Goal: Task Accomplishment & Management: Use online tool/utility

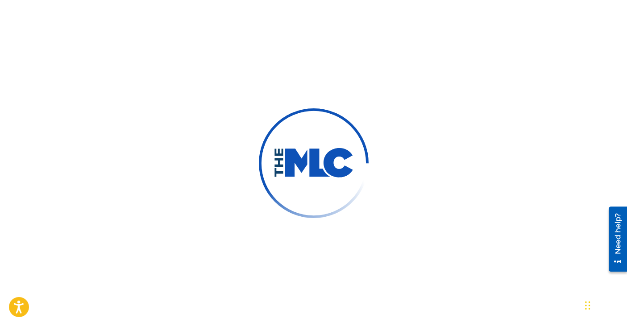
scroll to position [63, 0]
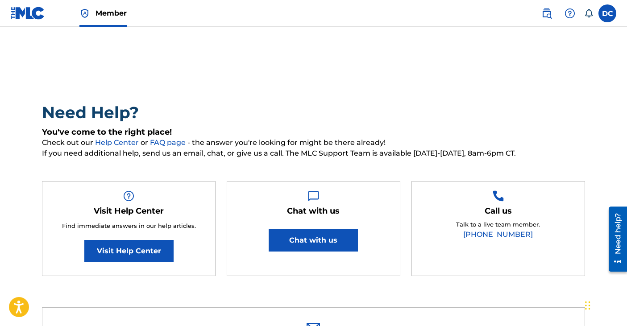
click at [21, 13] on img at bounding box center [28, 13] width 34 height 13
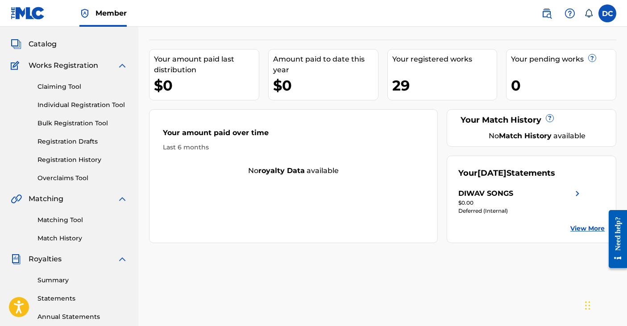
scroll to position [43, 0]
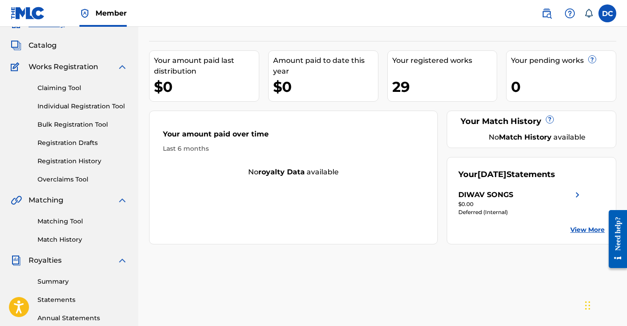
click at [76, 219] on link "Matching Tool" at bounding box center [83, 221] width 90 height 9
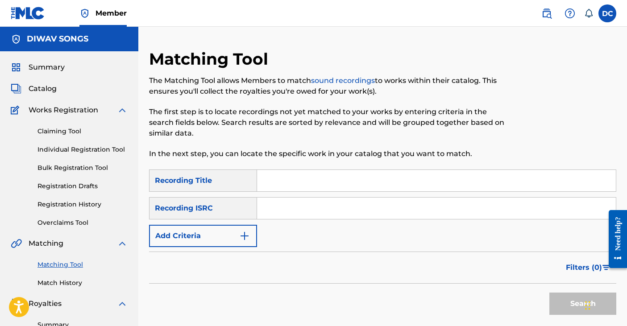
click at [296, 184] on input "Search Form" at bounding box center [436, 180] width 359 height 21
type input "Singular"
click at [550, 293] on button "Search" at bounding box center [583, 304] width 67 height 22
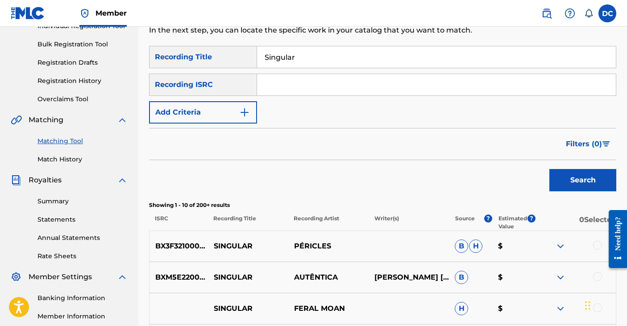
scroll to position [124, 0]
click at [245, 113] on img "Search Form" at bounding box center [244, 112] width 11 height 11
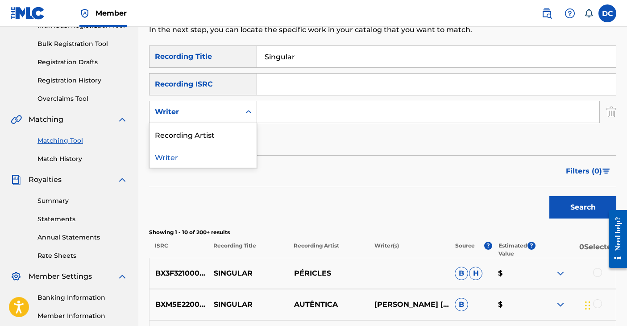
click at [245, 113] on icon "Search Form" at bounding box center [248, 112] width 9 height 9
click at [292, 111] on input "Search Form" at bounding box center [428, 111] width 342 height 21
click at [234, 111] on div "Writer" at bounding box center [195, 112] width 80 height 11
click at [223, 135] on div "Recording Artist" at bounding box center [203, 134] width 107 height 22
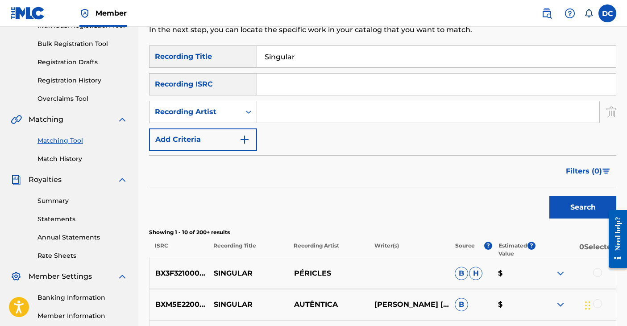
click at [290, 113] on input "Search Form" at bounding box center [428, 111] width 342 height 21
type input "Di WAV"
click at [550, 196] on button "Search" at bounding box center [583, 207] width 67 height 22
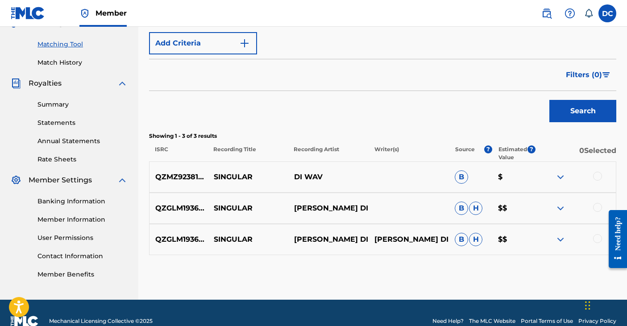
scroll to position [219, 0]
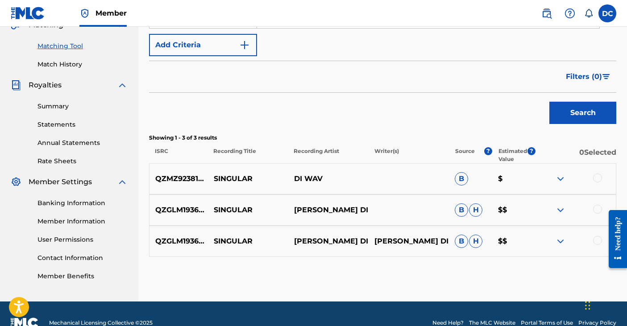
click at [561, 207] on img at bounding box center [560, 210] width 11 height 11
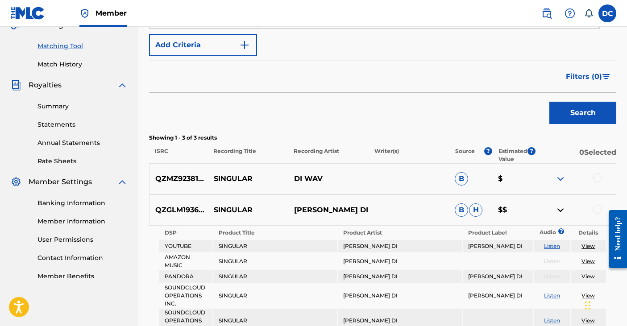
click at [561, 208] on img at bounding box center [560, 210] width 11 height 11
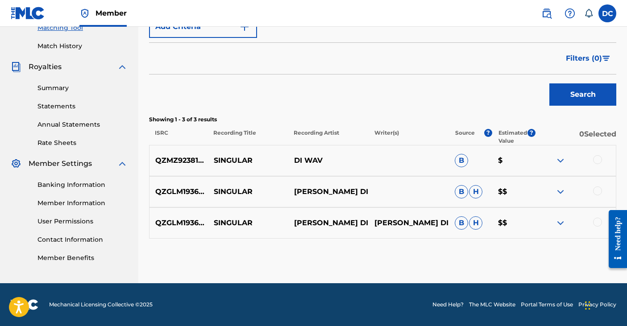
scroll to position [237, 0]
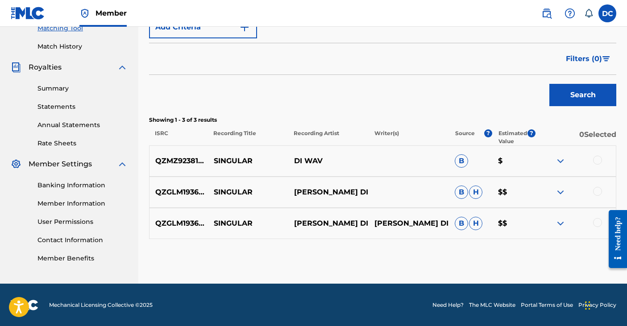
click at [559, 153] on div "QZMZ92381618 SINGULAR DI WAV B $" at bounding box center [383, 161] width 468 height 31
click at [552, 161] on div at bounding box center [576, 161] width 80 height 11
click at [565, 159] on img at bounding box center [560, 161] width 11 height 11
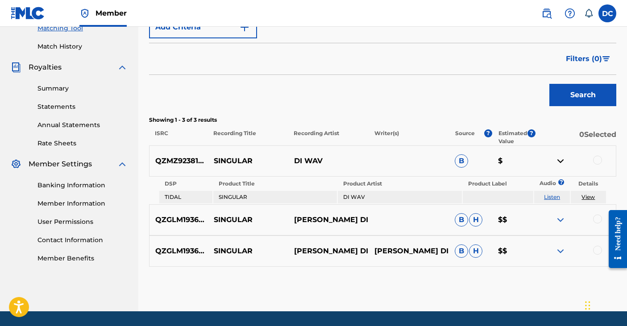
click at [593, 161] on div at bounding box center [597, 160] width 9 height 9
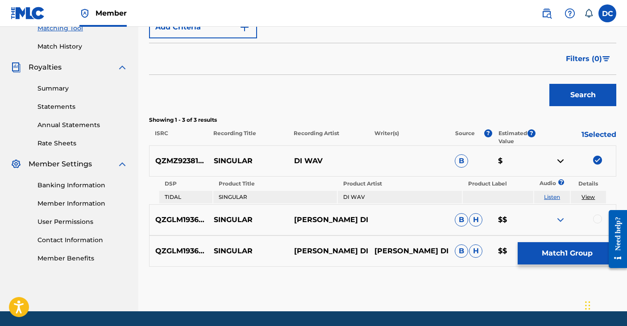
click at [569, 259] on button "Match 1 Group" at bounding box center [567, 253] width 99 height 22
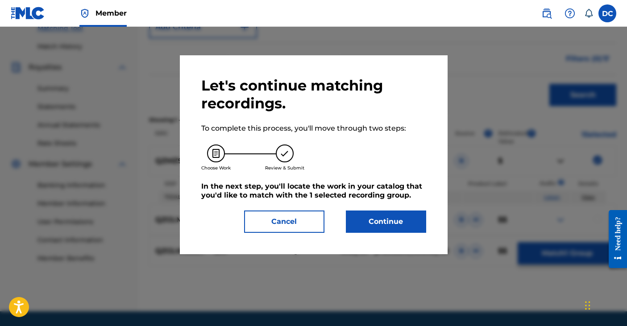
click at [410, 219] on button "Continue" at bounding box center [386, 222] width 80 height 22
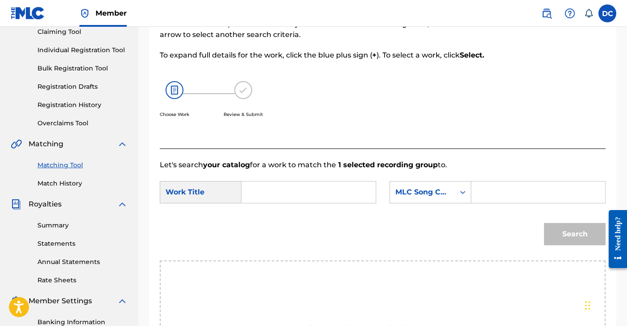
scroll to position [98, 0]
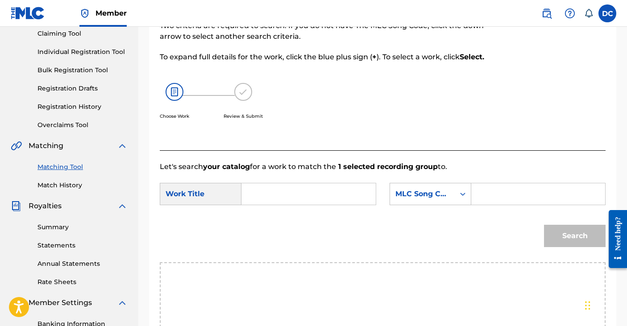
click at [287, 189] on input "Search Form" at bounding box center [308, 194] width 119 height 21
type input "Singular"
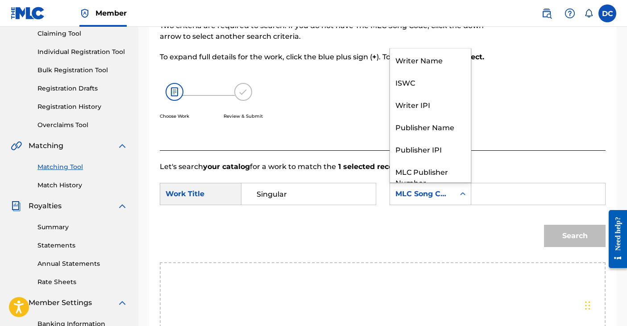
click at [433, 203] on div "MLC Song Code" at bounding box center [431, 194] width 82 height 22
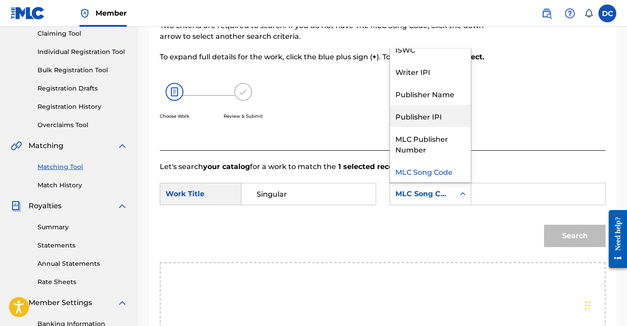
scroll to position [0, 0]
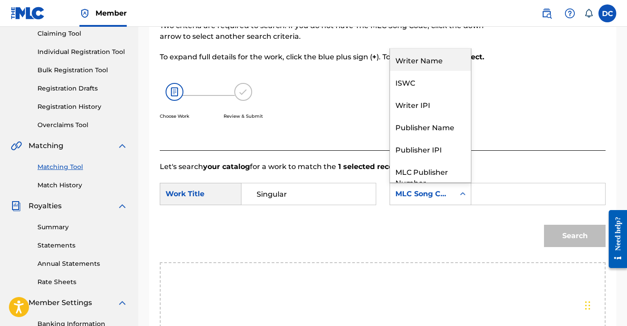
click at [429, 66] on div "Writer Name" at bounding box center [430, 60] width 81 height 22
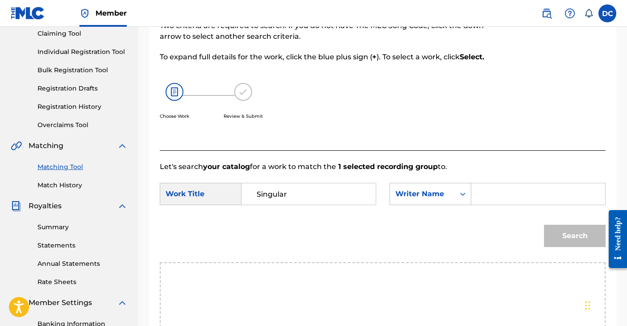
click at [488, 188] on input "Search Form" at bounding box center [538, 194] width 119 height 21
type input "[PERSON_NAME]"
click at [544, 225] on button "Search" at bounding box center [575, 236] width 62 height 22
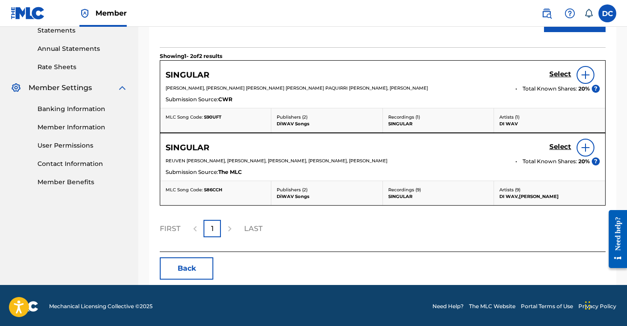
scroll to position [311, 0]
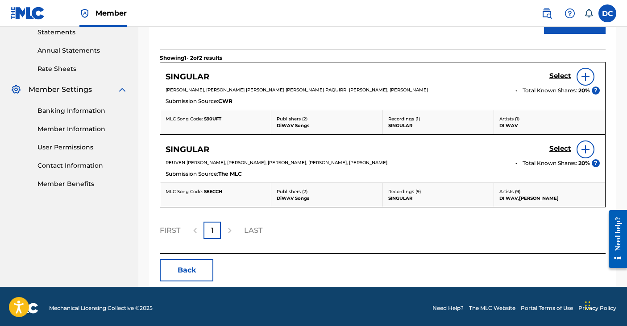
click at [586, 151] on img at bounding box center [586, 149] width 11 height 11
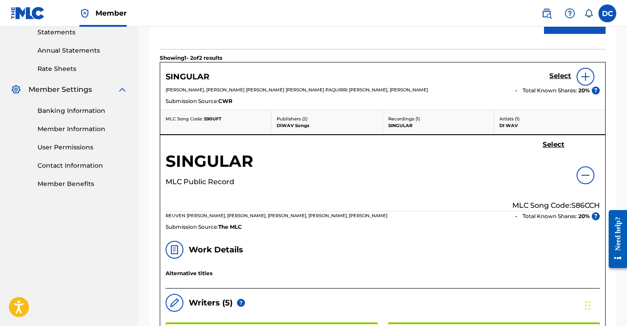
click at [588, 75] on img at bounding box center [586, 76] width 11 height 11
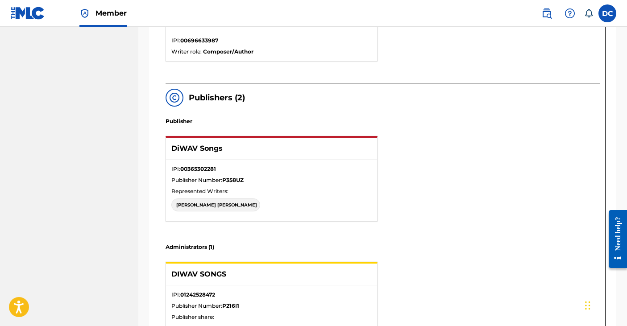
scroll to position [723, 0]
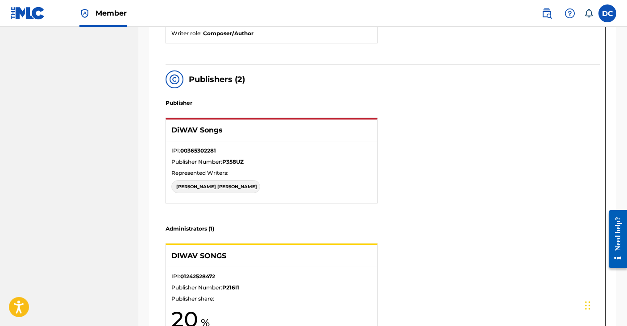
click at [209, 190] on div "DANIELA CARPIO" at bounding box center [215, 186] width 89 height 13
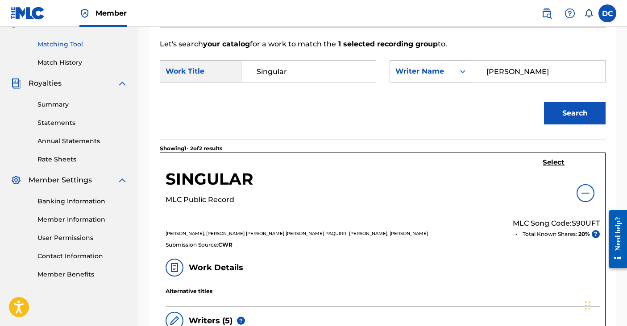
scroll to position [0, 0]
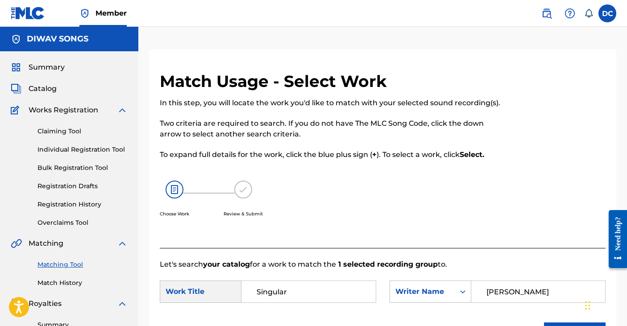
click at [241, 187] on img at bounding box center [243, 190] width 18 height 18
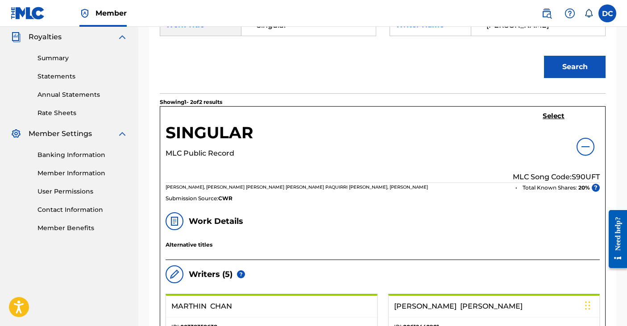
scroll to position [234, 0]
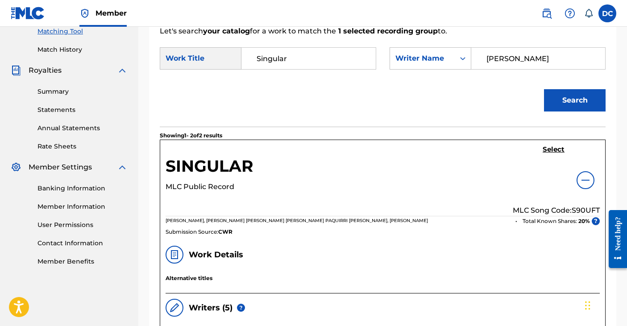
click at [554, 147] on h5 "Select" at bounding box center [554, 150] width 22 height 8
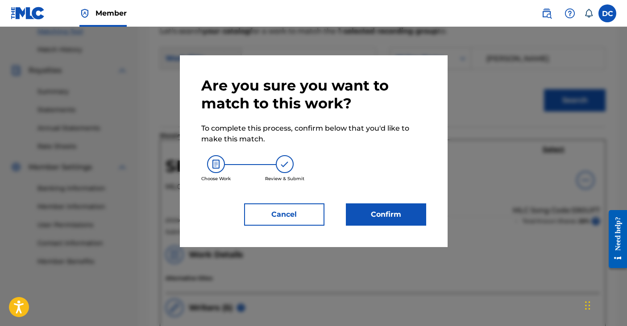
click at [306, 220] on button "Cancel" at bounding box center [284, 215] width 80 height 22
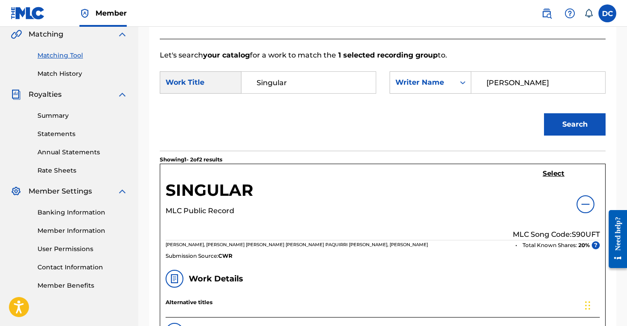
scroll to position [204, 0]
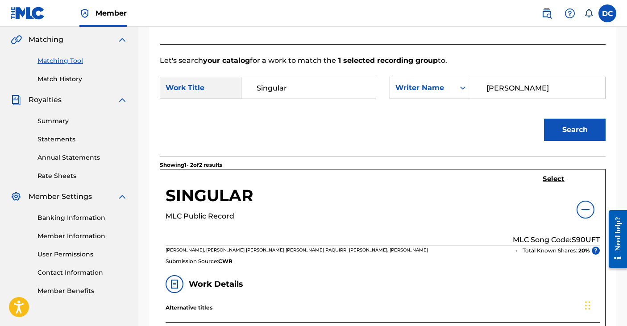
click at [553, 179] on h5 "Select" at bounding box center [554, 179] width 22 height 8
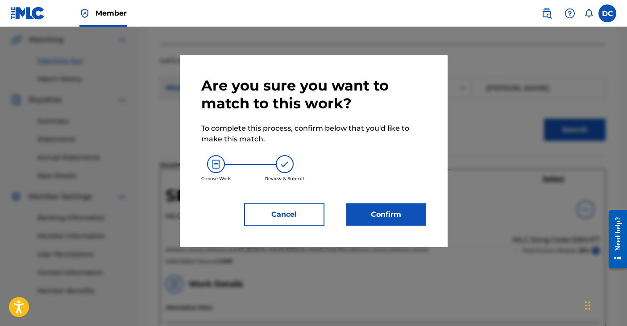
click at [396, 213] on button "Confirm" at bounding box center [386, 215] width 80 height 22
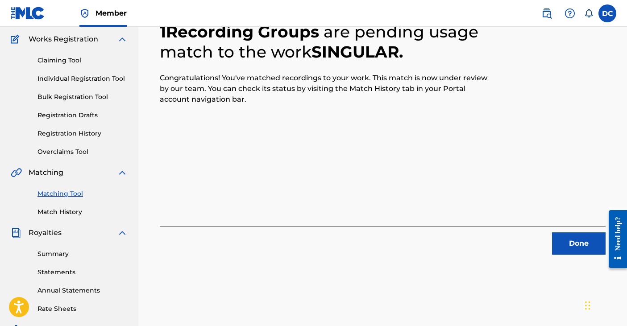
scroll to position [69, 0]
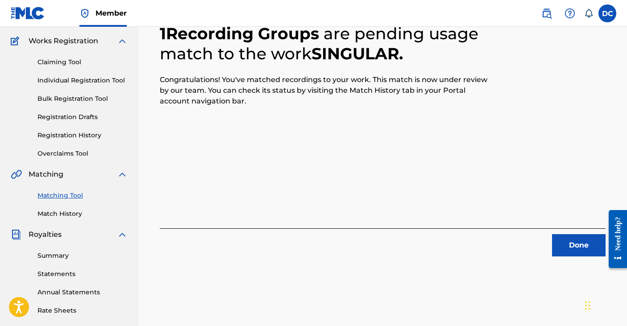
click at [587, 247] on button "Done" at bounding box center [579, 245] width 54 height 22
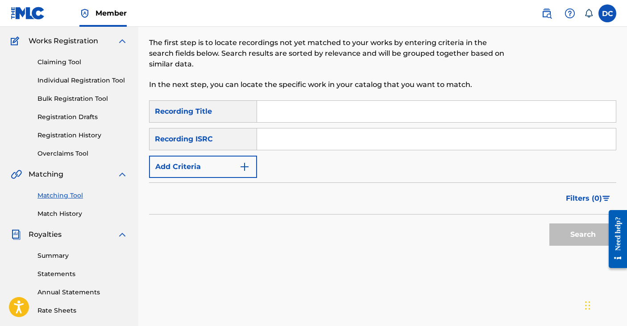
click at [334, 117] on input "Search Form" at bounding box center [436, 111] width 359 height 21
type input "Marionetas"
click at [252, 168] on button "Add Criteria" at bounding box center [203, 167] width 108 height 22
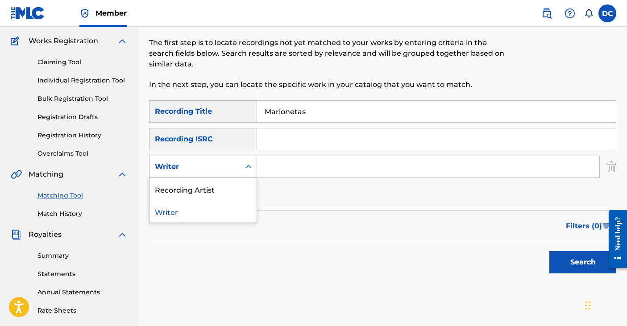
click at [222, 170] on div "Writer" at bounding box center [195, 167] width 80 height 11
click at [220, 185] on div "Recording Artist" at bounding box center [203, 189] width 107 height 22
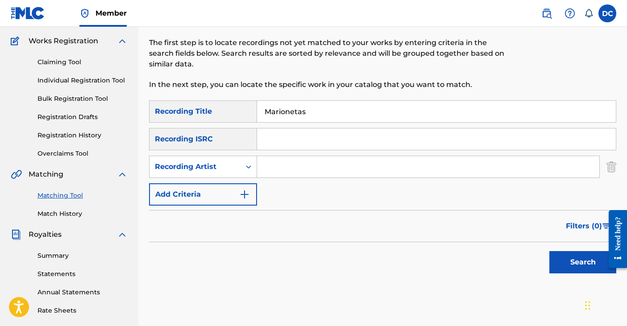
click at [292, 170] on input "Search Form" at bounding box center [428, 166] width 342 height 21
type input "Di WAV"
click at [550, 251] on button "Search" at bounding box center [583, 262] width 67 height 22
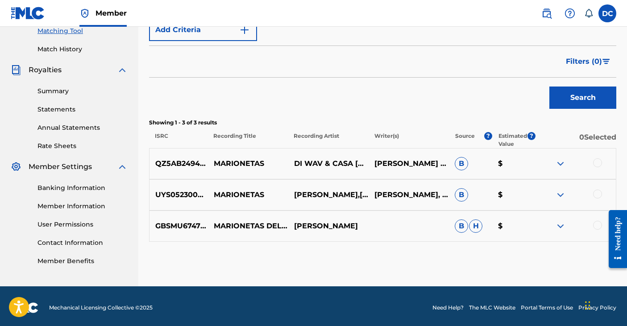
scroll to position [237, 0]
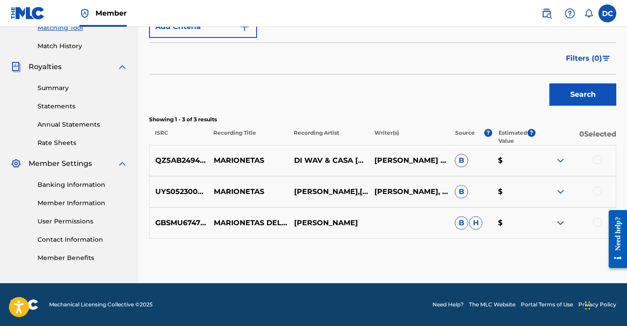
click at [597, 160] on div at bounding box center [597, 159] width 9 height 9
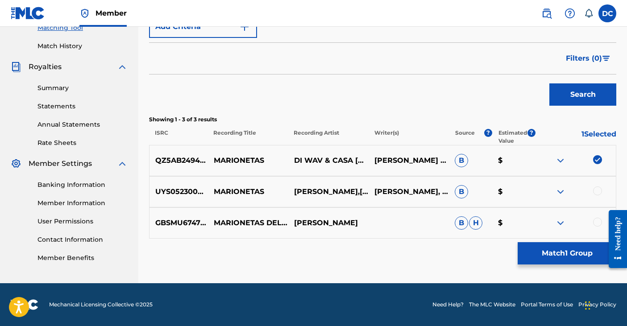
click at [568, 255] on button "Match 1 Group" at bounding box center [567, 253] width 99 height 22
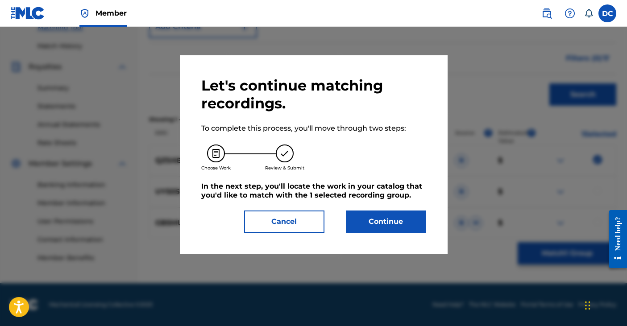
click at [389, 222] on button "Continue" at bounding box center [386, 222] width 80 height 22
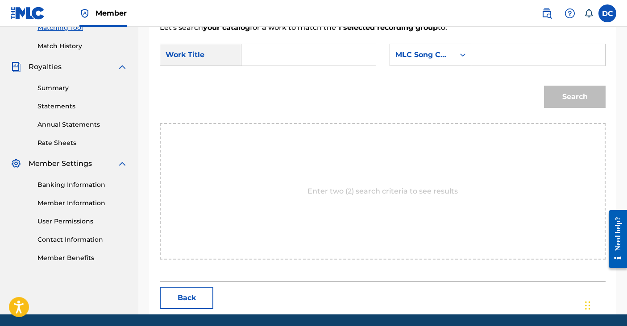
click at [304, 42] on form "SearchWithCriteriab892160e-2a8b-409e-b7b0-cc91ddde218c Work Title SearchWithCri…" at bounding box center [383, 78] width 446 height 90
click at [304, 44] on input "Search Form" at bounding box center [308, 54] width 119 height 21
type input "Marionetas"
click at [458, 60] on div "Search Form" at bounding box center [463, 55] width 16 height 16
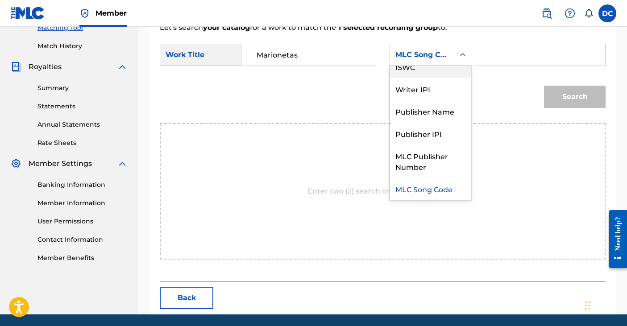
scroll to position [0, 0]
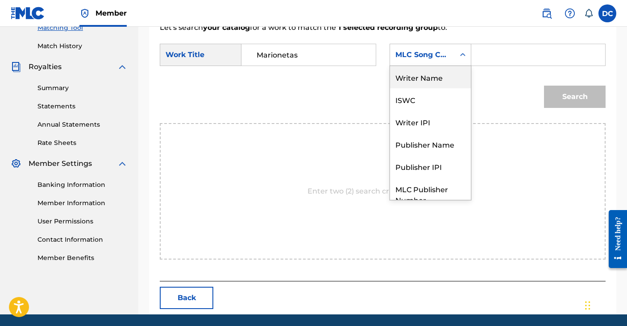
click at [433, 79] on div "Writer Name" at bounding box center [430, 77] width 81 height 22
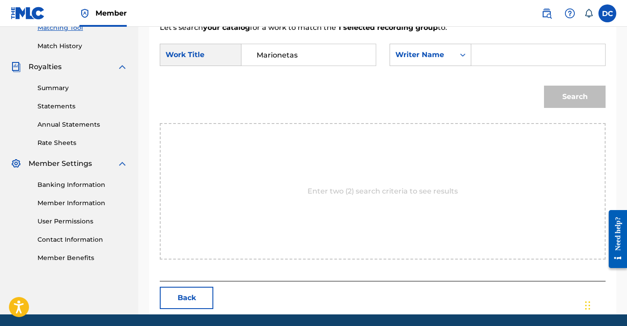
click at [483, 66] on div "SearchWithCriteriab892160e-2a8b-409e-b7b0-cc91ddde218c Work Title Marionetas Se…" at bounding box center [383, 58] width 446 height 28
click at [488, 55] on input "Search Form" at bounding box center [538, 54] width 119 height 21
type input "[PERSON_NAME]"
click at [544, 86] on button "Search" at bounding box center [575, 97] width 62 height 22
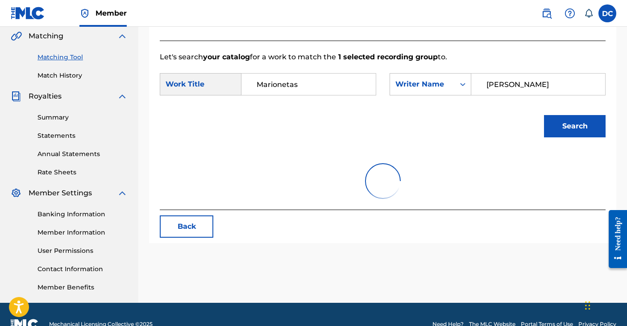
scroll to position [219, 0]
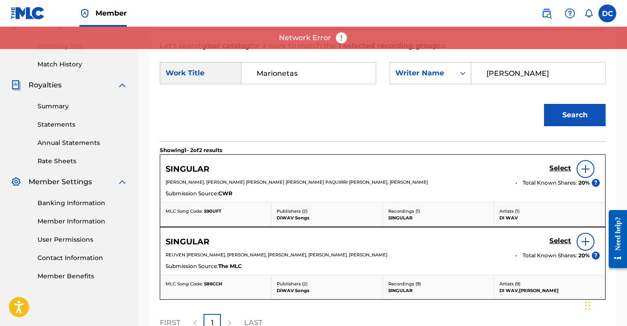
drag, startPoint x: 597, startPoint y: 123, endPoint x: 448, endPoint y: 168, distance: 155.1
click at [448, 168] on div "Let's search your catalog for a work to match the 1 selected recording group to…" at bounding box center [383, 187] width 446 height 317
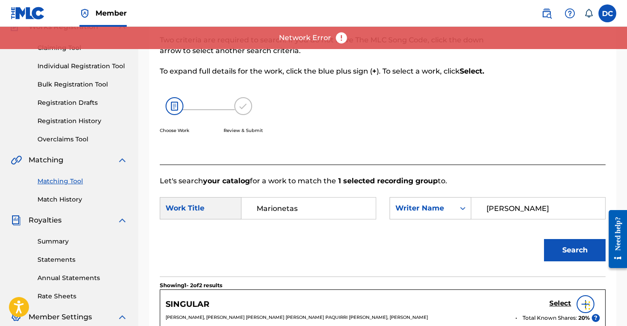
scroll to position [82, 0]
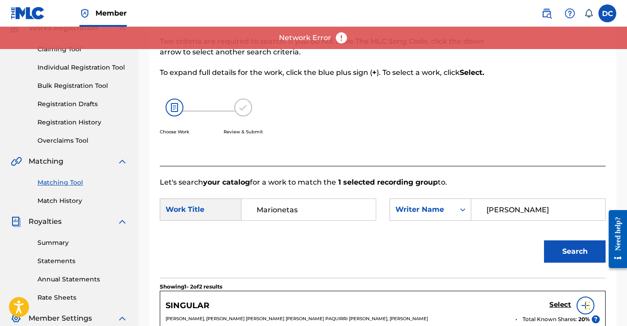
click at [581, 246] on button "Search" at bounding box center [575, 252] width 62 height 22
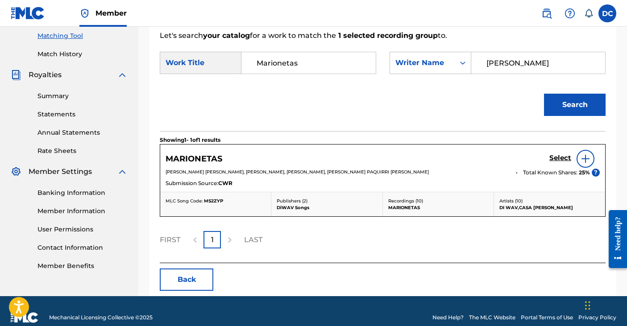
scroll to position [228, 0]
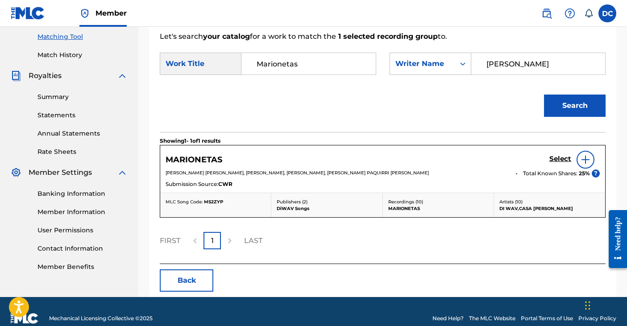
click at [585, 162] on img at bounding box center [586, 160] width 11 height 11
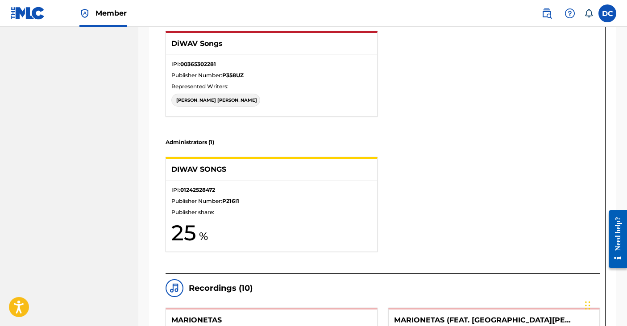
scroll to position [734, 0]
click at [285, 63] on p "IPI: 00365302281" at bounding box center [271, 65] width 200 height 8
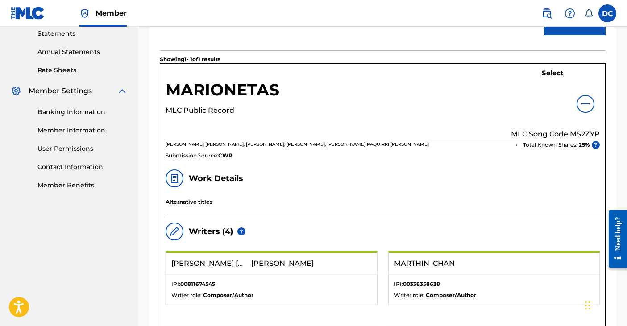
scroll to position [311, 0]
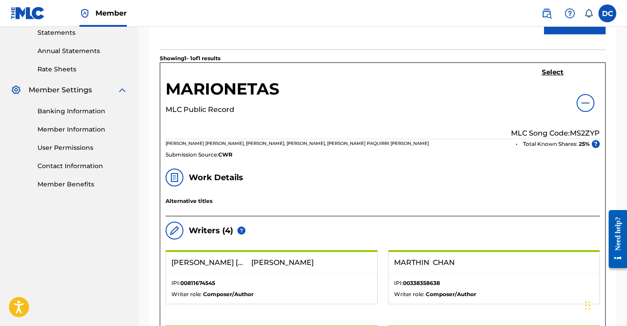
click at [551, 70] on h5 "Select" at bounding box center [553, 72] width 22 height 8
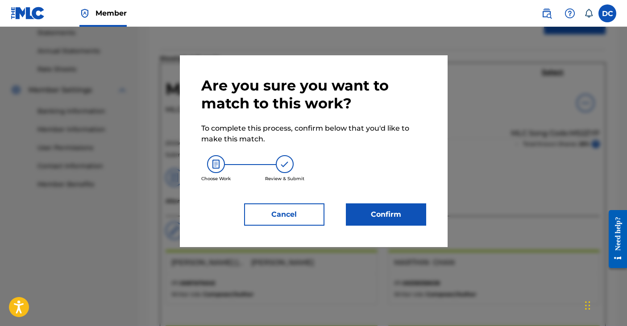
click at [403, 217] on button "Confirm" at bounding box center [386, 215] width 80 height 22
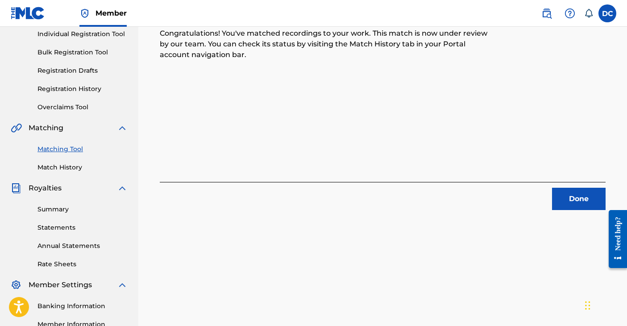
scroll to position [114, 0]
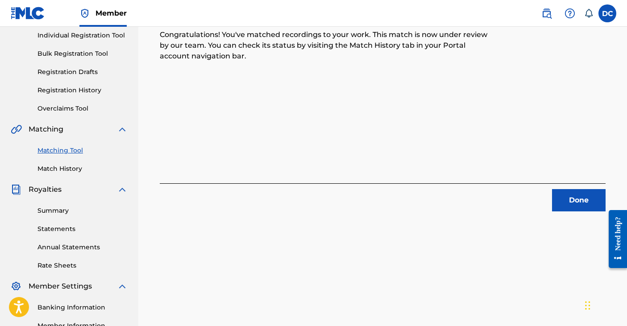
click at [581, 205] on button "Done" at bounding box center [579, 200] width 54 height 22
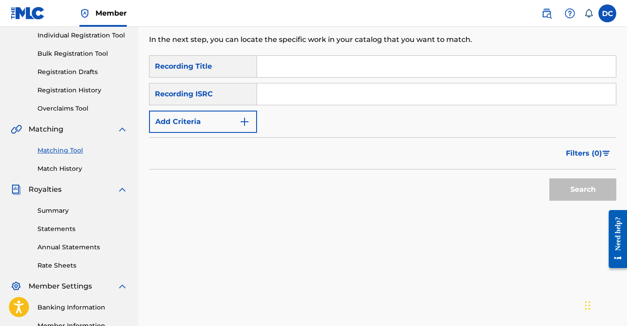
click at [325, 71] on input "Search Form" at bounding box center [436, 66] width 359 height 21
type input "333"
click at [239, 118] on img "Search Form" at bounding box center [244, 122] width 11 height 11
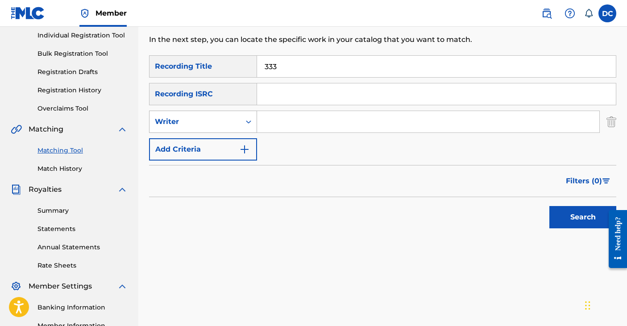
click at [252, 123] on icon "Search Form" at bounding box center [248, 121] width 9 height 9
click at [300, 105] on div "SearchWithCriteria9e0b1ce0-8e70-4b1a-b91b-2767541cb0d8 Recording Title 333 Sear…" at bounding box center [383, 107] width 468 height 105
click at [281, 123] on input "Search Form" at bounding box center [428, 121] width 342 height 21
type input "[PERSON_NAME]"
click at [550, 206] on button "Search" at bounding box center [583, 217] width 67 height 22
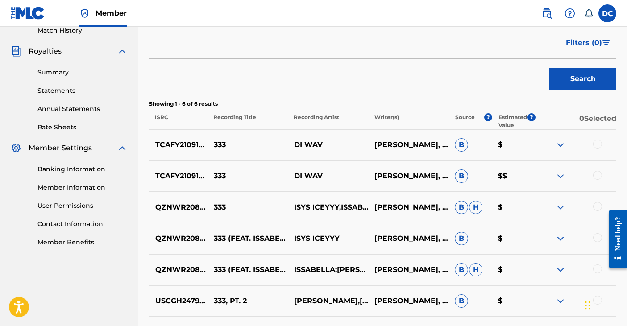
scroll to position [251, 0]
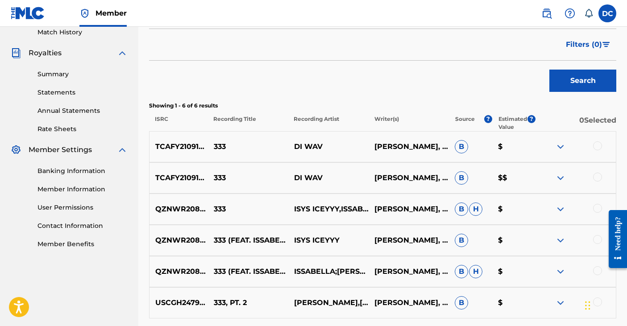
click at [601, 176] on div at bounding box center [597, 177] width 9 height 9
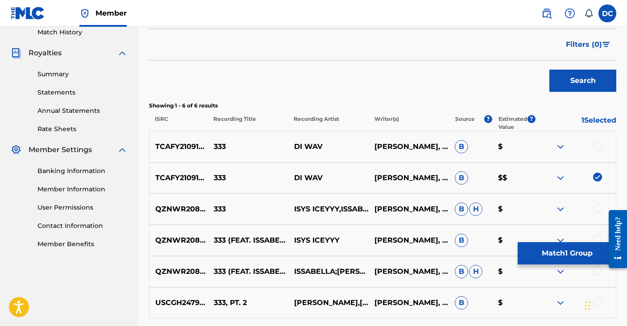
click at [597, 144] on div at bounding box center [597, 146] width 9 height 9
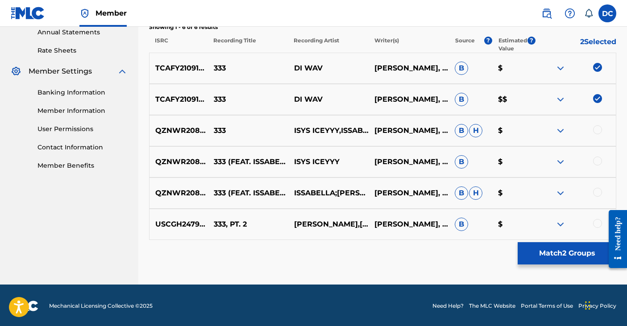
scroll to position [331, 0]
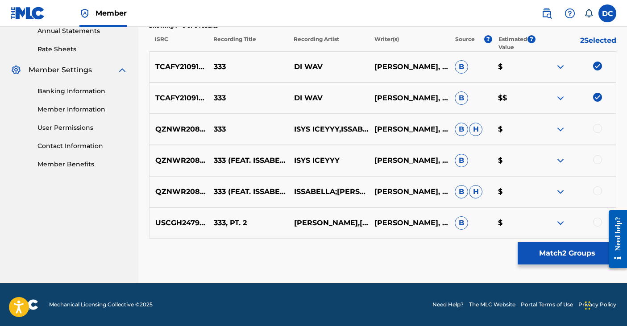
click at [556, 255] on button "Match 2 Groups" at bounding box center [567, 253] width 99 height 22
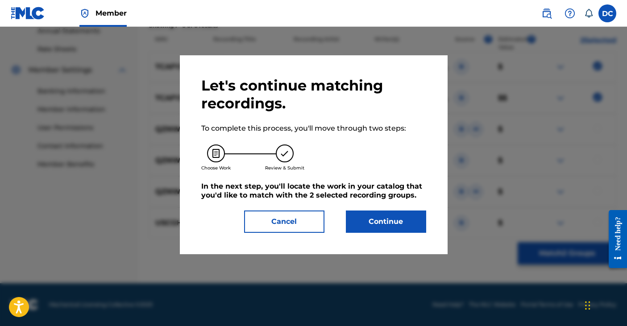
click at [394, 225] on button "Continue" at bounding box center [386, 222] width 80 height 22
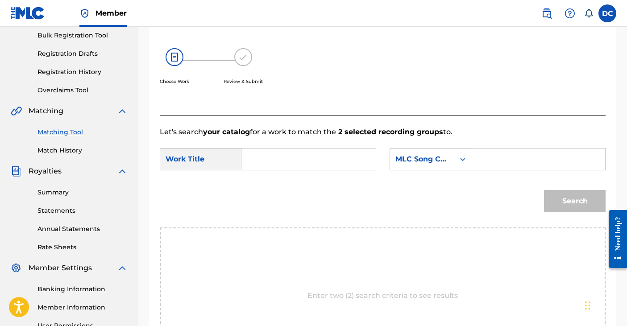
scroll to position [132, 0]
click at [276, 152] on input "Search Form" at bounding box center [308, 160] width 119 height 21
type input "2"
type input "333"
click at [453, 156] on div "MLC Song Code" at bounding box center [422, 160] width 65 height 17
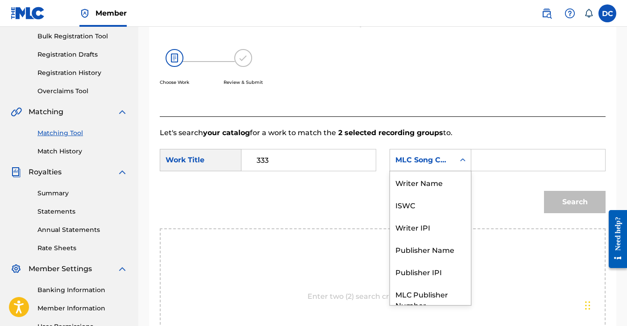
scroll to position [33, 0]
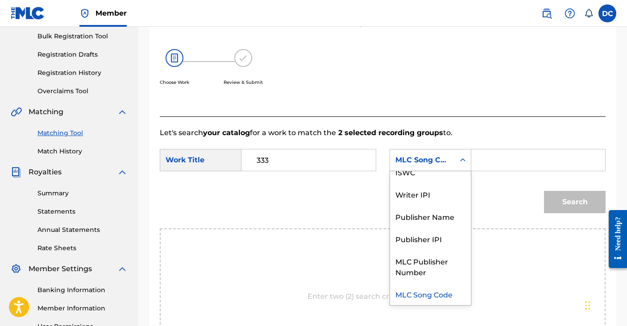
click at [479, 161] on input "Search Form" at bounding box center [538, 160] width 119 height 21
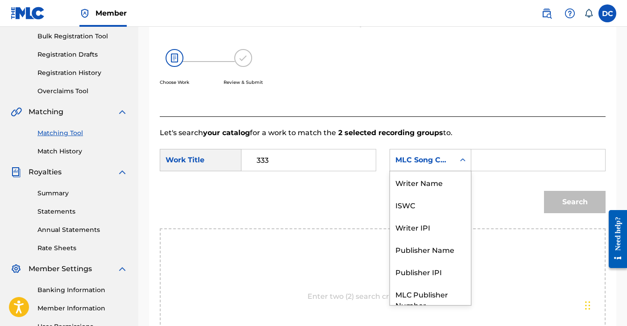
click at [443, 162] on div "MLC Song Code" at bounding box center [423, 160] width 54 height 11
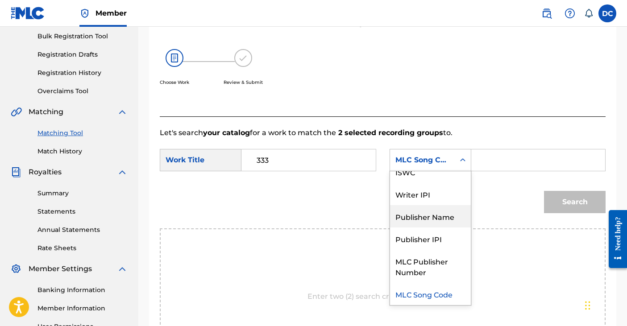
scroll to position [0, 0]
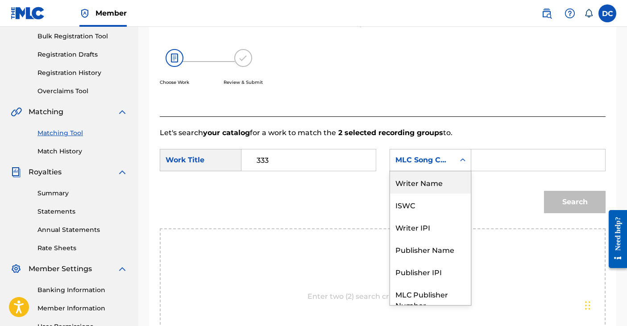
click at [423, 180] on div "Writer Name" at bounding box center [430, 182] width 81 height 22
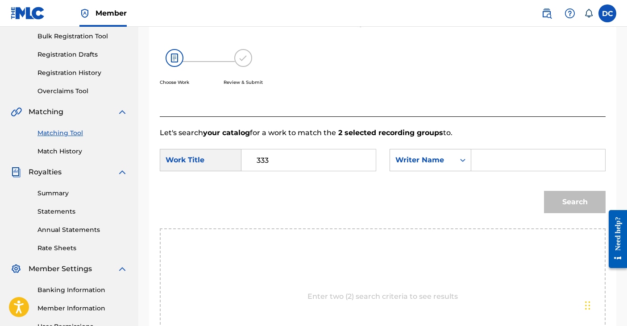
click at [516, 155] on input "Search Form" at bounding box center [538, 160] width 119 height 21
type input "[PERSON_NAME]"
click at [544, 191] on button "Search" at bounding box center [575, 202] width 62 height 22
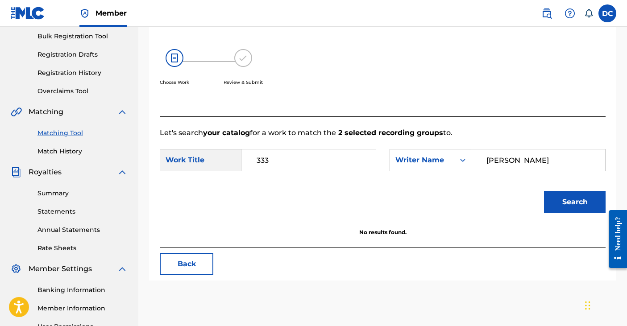
click at [539, 165] on input "[PERSON_NAME]" at bounding box center [538, 160] width 119 height 21
click at [544, 191] on button "Search" at bounding box center [575, 202] width 62 height 22
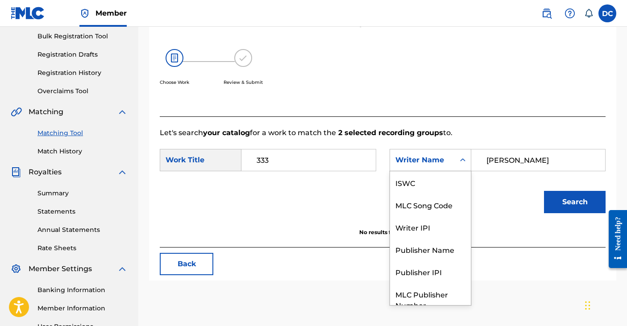
click at [462, 162] on icon "Search Form" at bounding box center [463, 160] width 9 height 9
click at [447, 183] on div "ISWC" at bounding box center [430, 182] width 81 height 22
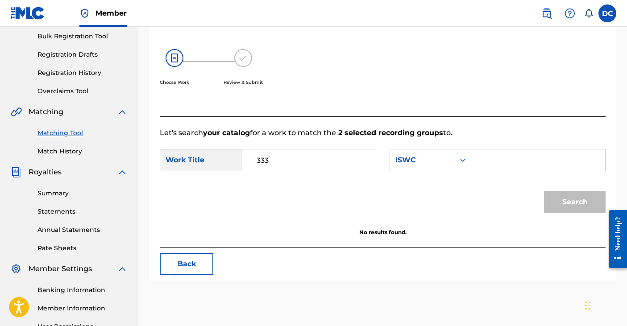
drag, startPoint x: 309, startPoint y: 165, endPoint x: 212, endPoint y: 127, distance: 104.1
click at [212, 127] on div "Let's search your catalog for a work to match the 2 selected recording groups t…" at bounding box center [383, 182] width 446 height 131
type input "tres tres tres"
click at [457, 161] on div "Search Form" at bounding box center [463, 160] width 16 height 16
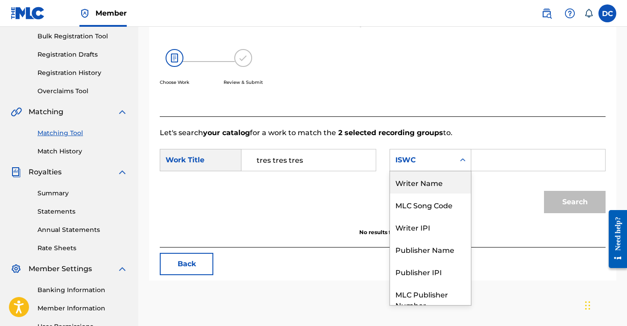
click at [424, 179] on div "Writer Name" at bounding box center [430, 182] width 81 height 22
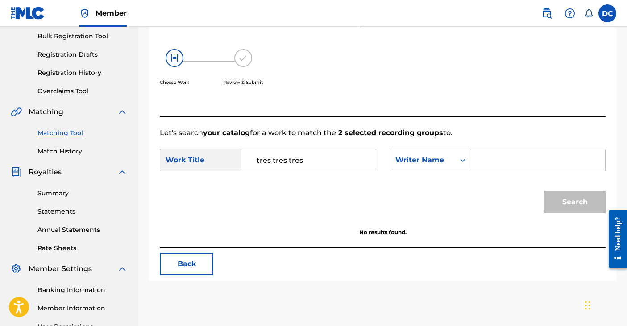
click at [474, 165] on div "Search Form" at bounding box center [539, 160] width 135 height 22
click at [487, 149] on div "Search Form" at bounding box center [539, 160] width 135 height 22
click at [482, 158] on input "Search Form" at bounding box center [538, 160] width 119 height 21
click at [544, 191] on button "Search" at bounding box center [575, 202] width 62 height 22
drag, startPoint x: 522, startPoint y: 161, endPoint x: 418, endPoint y: 112, distance: 115.7
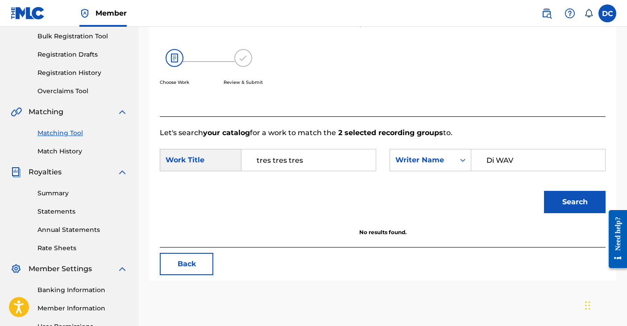
click at [418, 112] on div "Match Usage - Select Work In this step, you will locate the work you'd like to …" at bounding box center [383, 110] width 468 height 341
type input "daniela carpio"
click at [544, 191] on button "Search" at bounding box center [575, 202] width 62 height 22
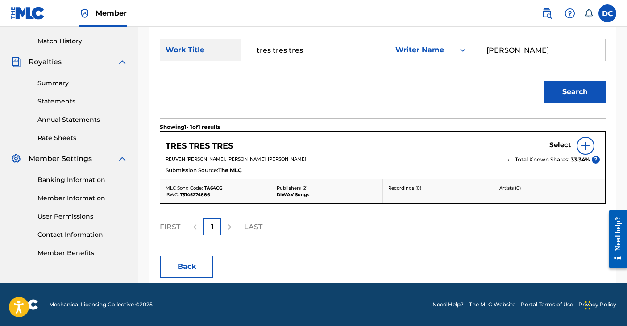
scroll to position [241, 0]
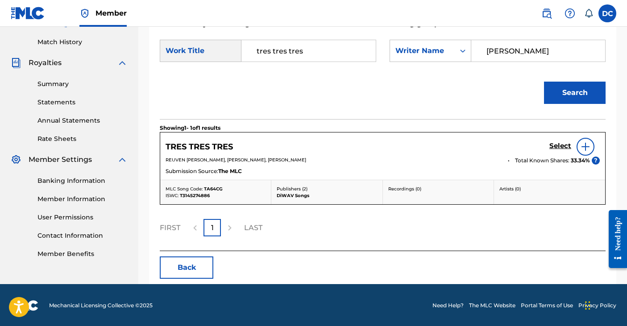
click at [560, 144] on h5 "Select" at bounding box center [561, 146] width 22 height 8
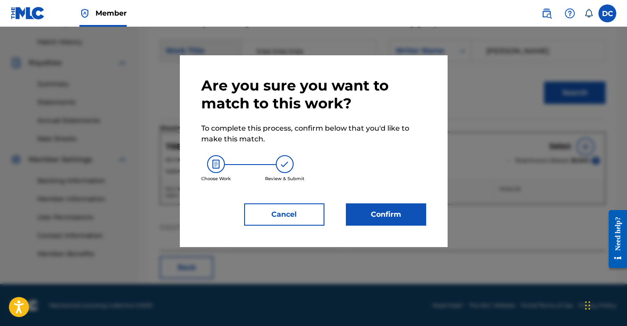
click at [409, 213] on button "Confirm" at bounding box center [386, 215] width 80 height 22
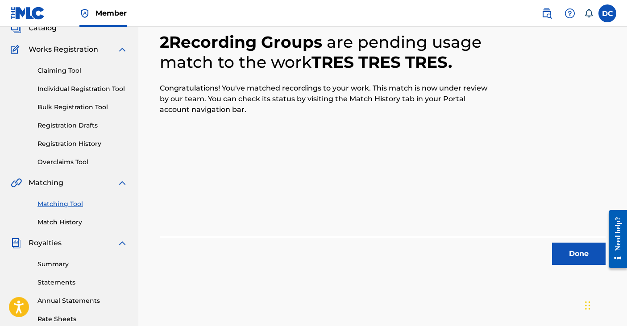
scroll to position [60, 0]
click at [582, 263] on button "Done" at bounding box center [579, 254] width 54 height 22
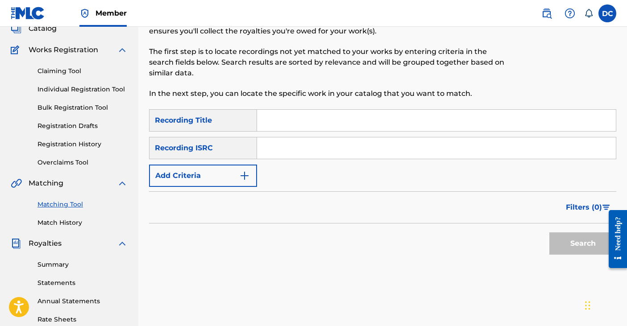
click at [313, 120] on input "Search Form" at bounding box center [436, 120] width 359 height 21
type input "Morfina"
click at [224, 176] on button "Add Criteria" at bounding box center [203, 176] width 108 height 22
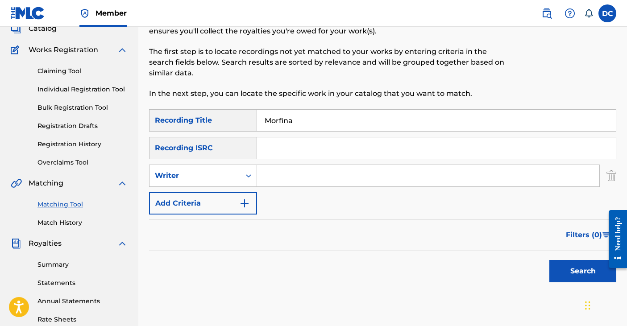
click at [325, 164] on div "SearchWithCriteria9e0b1ce0-8e70-4b1a-b91b-2767541cb0d8 Recording Title Morfina …" at bounding box center [383, 161] width 468 height 105
click at [305, 186] on input "Search Form" at bounding box center [428, 175] width 342 height 21
type input "[PERSON_NAME]"
click at [550, 260] on button "Search" at bounding box center [583, 271] width 67 height 22
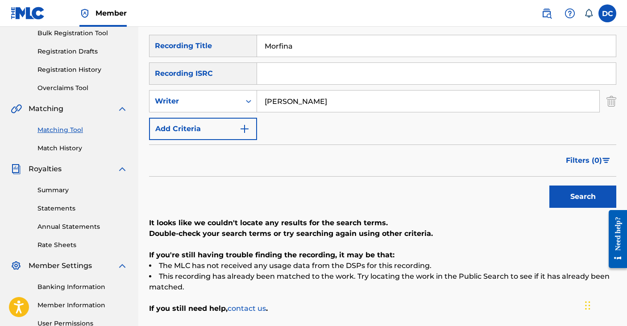
scroll to position [136, 0]
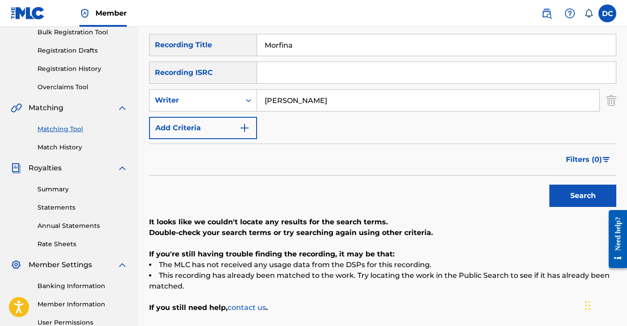
click at [605, 192] on button "Search" at bounding box center [583, 196] width 67 height 22
click at [245, 98] on icon "Search Form" at bounding box center [248, 100] width 9 height 9
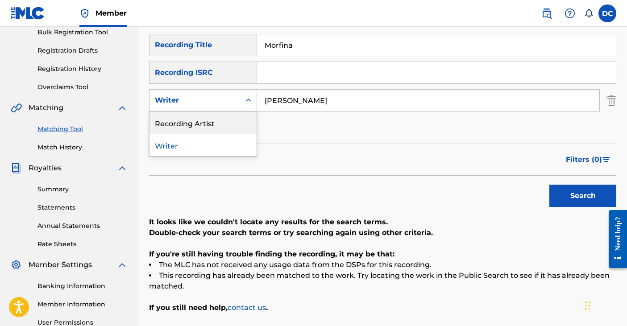
click at [217, 121] on div "Recording Artist" at bounding box center [203, 123] width 107 height 22
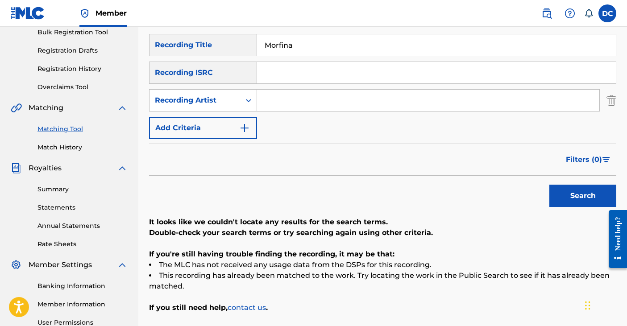
click at [319, 104] on input "Search Form" at bounding box center [428, 100] width 342 height 21
type input "Di WAV"
click at [584, 201] on button "Search" at bounding box center [583, 196] width 67 height 22
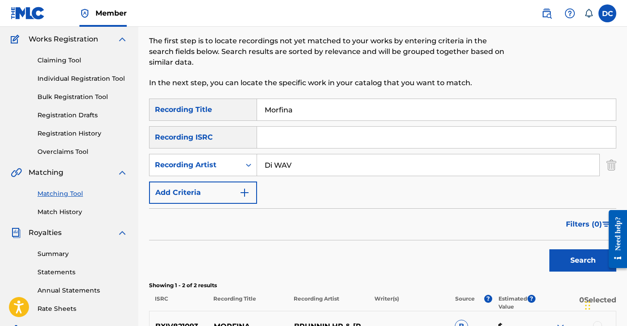
scroll to position [72, 0]
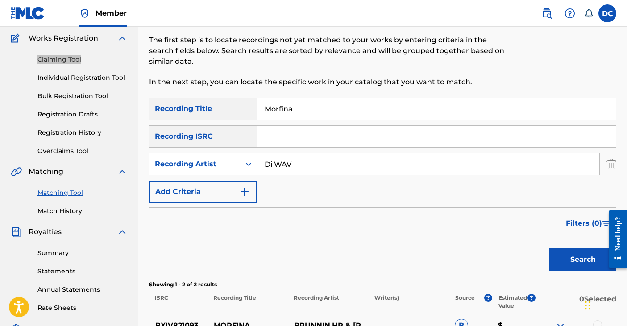
drag, startPoint x: 63, startPoint y: 61, endPoint x: 179, endPoint y: 2, distance: 129.8
click at [0, 0] on div "Member DC DC Daniela Carpio danielacarpiofischer@gmail.com Notification Prefere…" at bounding box center [313, 205] width 627 height 554
click at [288, 137] on input "Search Form" at bounding box center [436, 136] width 359 height 21
paste input "QZNJX2374691"
type input "QZNJX2374691"
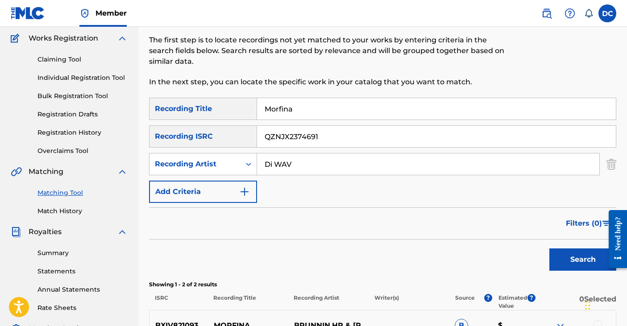
click at [554, 257] on button "Search" at bounding box center [583, 260] width 67 height 22
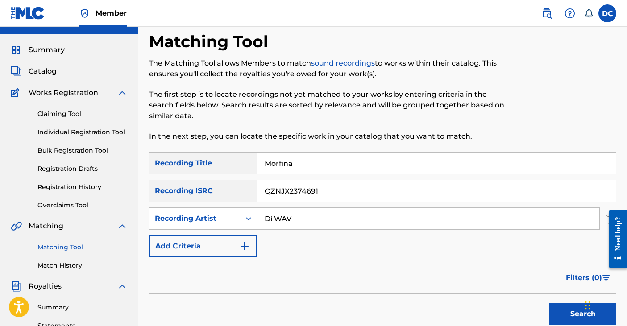
scroll to position [0, 0]
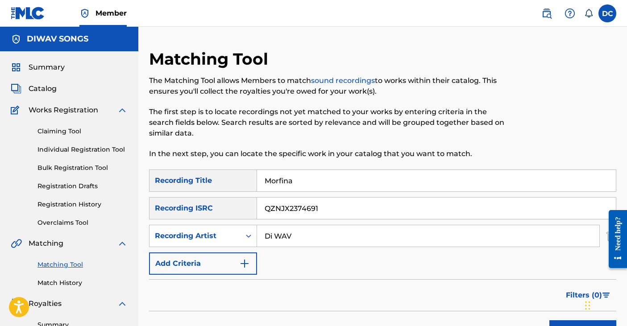
drag, startPoint x: 317, startPoint y: 183, endPoint x: 246, endPoint y: 130, distance: 87.8
click at [246, 130] on div "Matching Tool The Matching Tool allows Members to match sound recordings to wor…" at bounding box center [383, 280] width 468 height 462
click at [550, 321] on button "Search" at bounding box center [583, 332] width 67 height 22
click at [48, 88] on span "Catalog" at bounding box center [43, 89] width 28 height 11
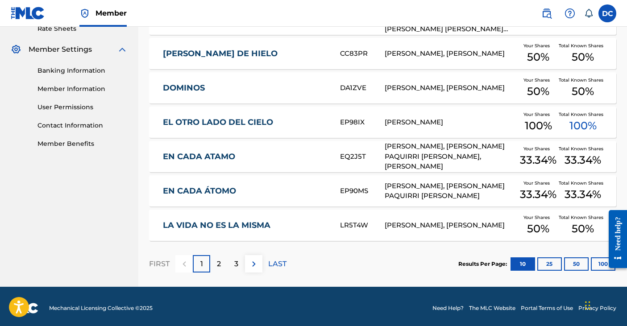
scroll to position [355, 0]
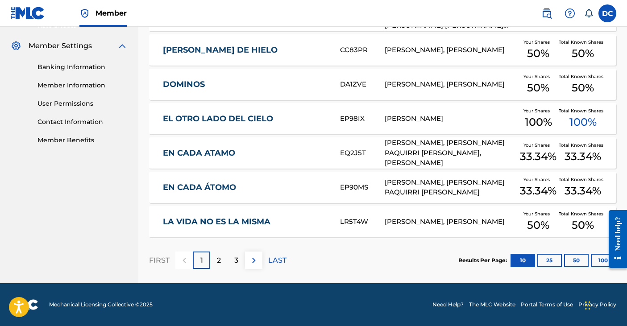
click at [544, 263] on button "25" at bounding box center [550, 260] width 25 height 13
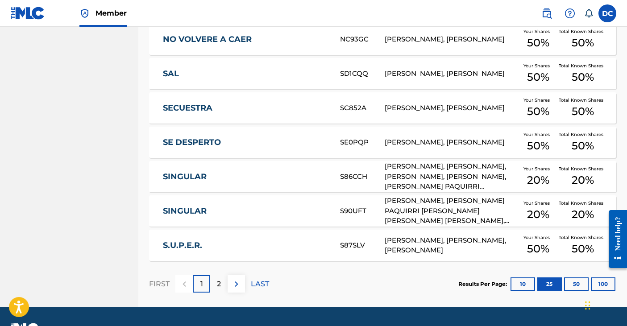
scroll to position [845, 0]
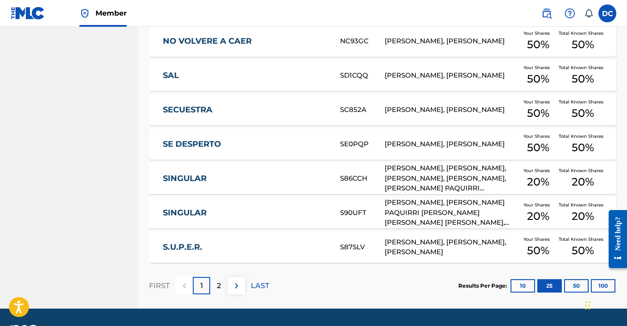
click at [578, 288] on button "50" at bounding box center [576, 286] width 25 height 13
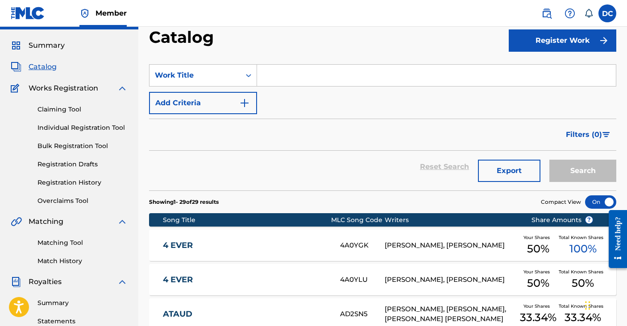
scroll to position [39, 0]
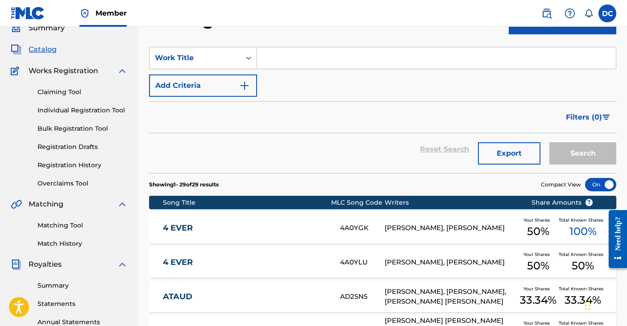
click at [610, 120] on button "Filters ( 0 )" at bounding box center [589, 117] width 56 height 22
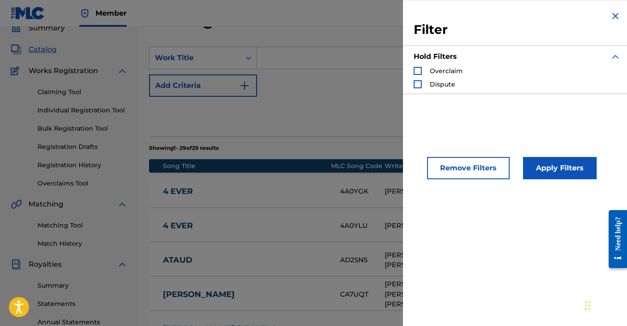
click at [419, 71] on div "Search Form" at bounding box center [418, 71] width 8 height 8
click at [569, 171] on button "Apply Filters" at bounding box center [560, 168] width 74 height 22
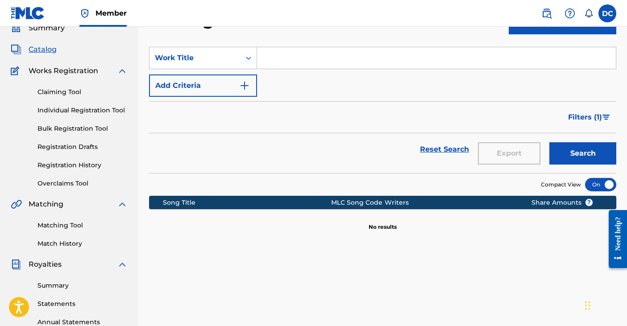
click at [602, 114] on button "Filters ( 1 )" at bounding box center [590, 117] width 54 height 22
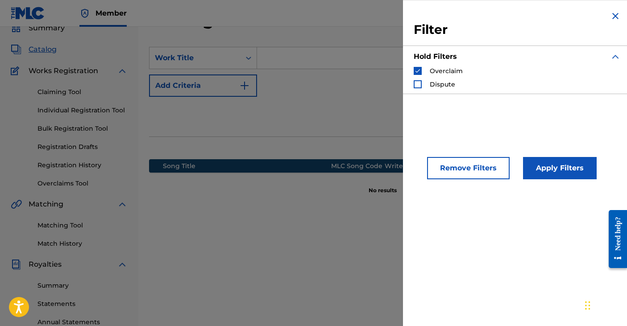
click at [421, 84] on div "Search Form" at bounding box center [418, 84] width 8 height 8
click at [418, 69] on img "Search Form" at bounding box center [418, 71] width 6 height 6
click at [549, 170] on button "Apply Filters" at bounding box center [560, 168] width 74 height 22
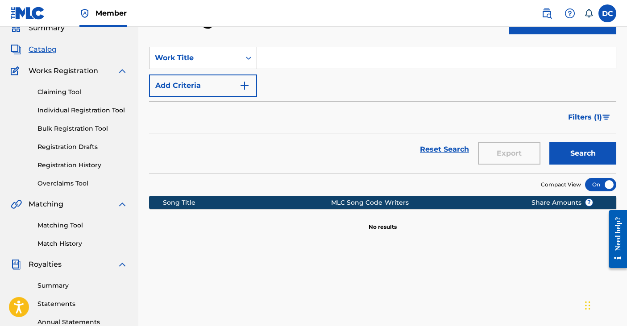
scroll to position [0, 0]
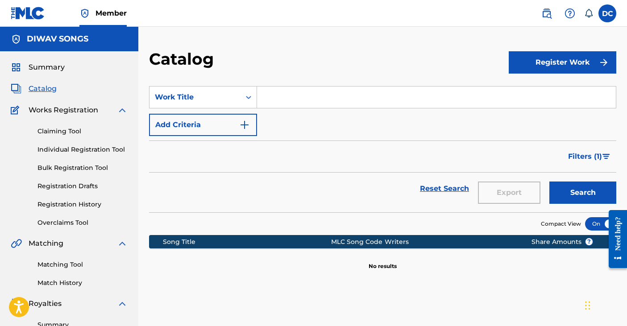
click at [45, 90] on span "Catalog" at bounding box center [43, 89] width 28 height 11
click at [71, 128] on link "Claiming Tool" at bounding box center [83, 131] width 90 height 9
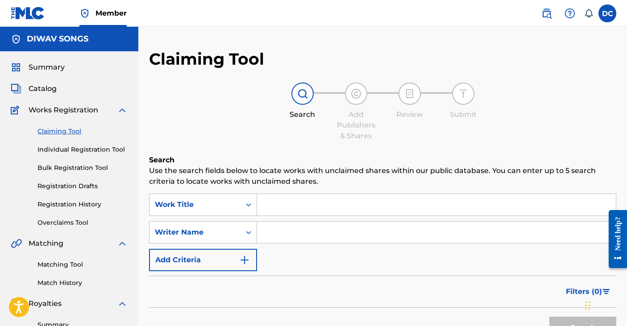
click at [276, 230] on input "Search Form" at bounding box center [436, 232] width 359 height 21
type input "[PERSON_NAME]"
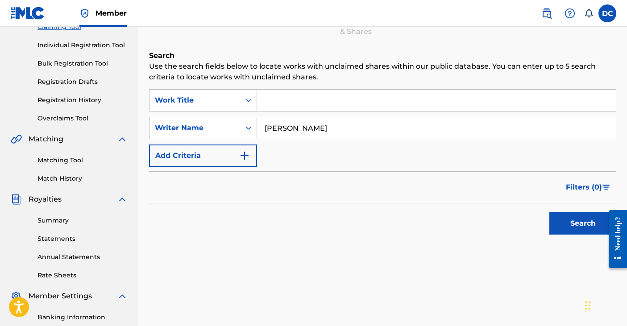
scroll to position [104, 0]
click at [562, 221] on button "Search" at bounding box center [583, 224] width 67 height 22
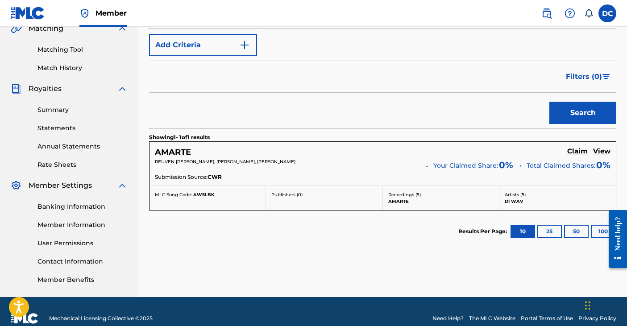
scroll to position [229, 0]
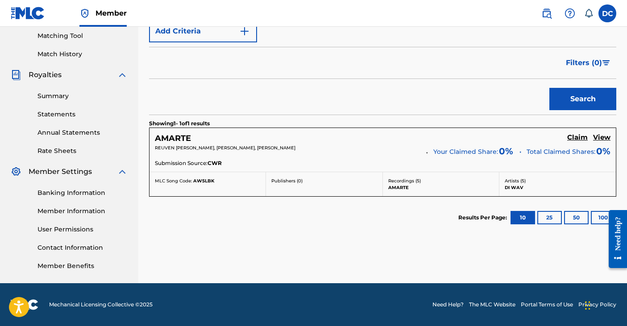
click at [579, 141] on h5 "Claim" at bounding box center [578, 138] width 21 height 8
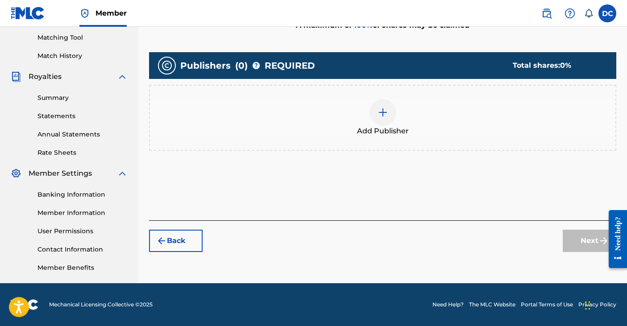
scroll to position [227, 0]
click at [378, 120] on div at bounding box center [383, 112] width 27 height 27
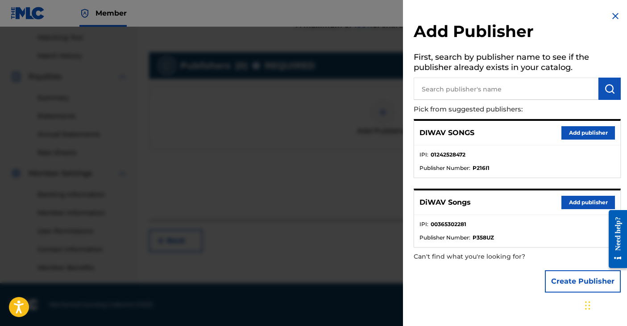
click at [581, 135] on button "Add publisher" at bounding box center [589, 132] width 54 height 13
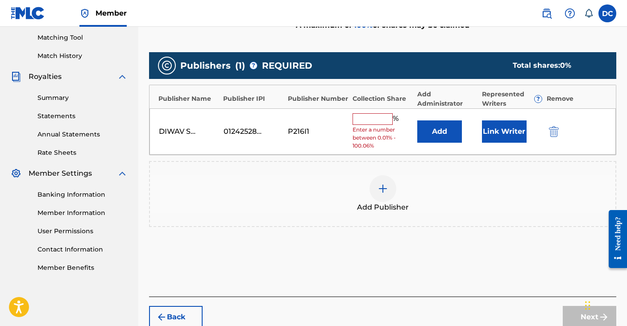
click at [559, 129] on img "submit" at bounding box center [554, 131] width 10 height 11
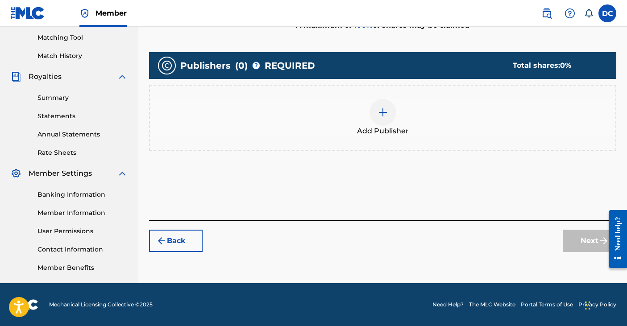
click at [391, 118] on div at bounding box center [383, 112] width 27 height 27
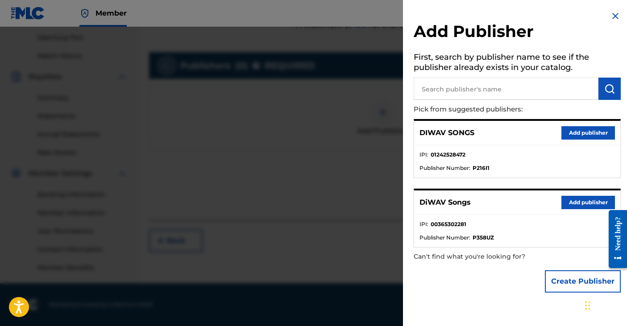
click at [585, 131] on button "Add publisher" at bounding box center [589, 132] width 54 height 13
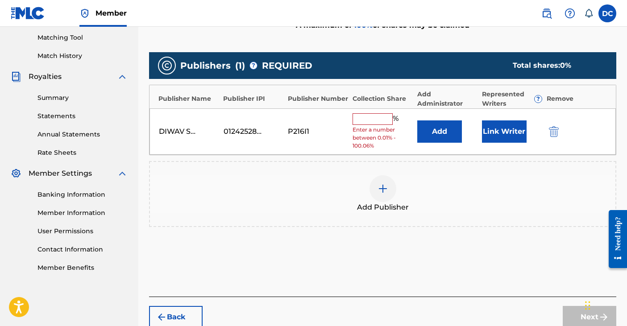
click at [371, 118] on input "text" at bounding box center [373, 119] width 40 height 12
type input "33.34"
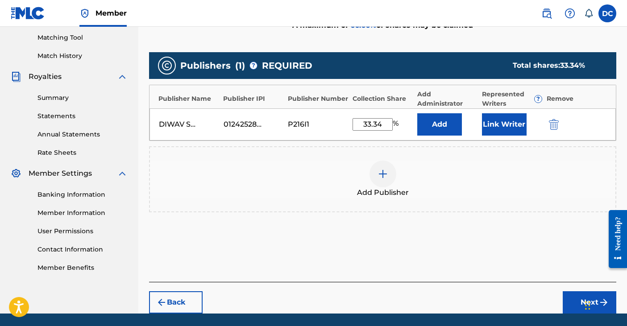
click at [502, 128] on button "Link Writer" at bounding box center [504, 124] width 45 height 22
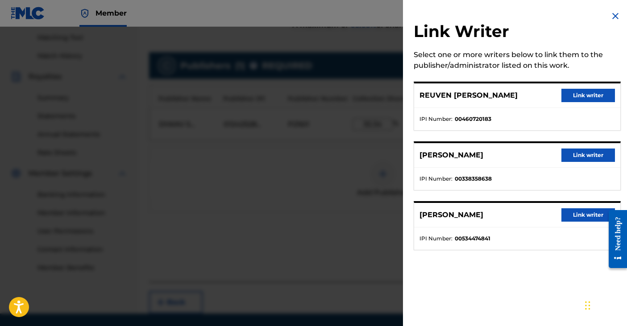
click at [582, 224] on div "DANIELA CARPIO Link writer" at bounding box center [517, 215] width 206 height 25
click at [575, 218] on button "Link writer" at bounding box center [589, 215] width 54 height 13
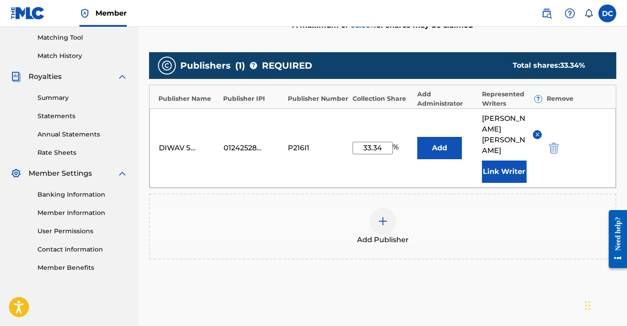
scroll to position [284, 0]
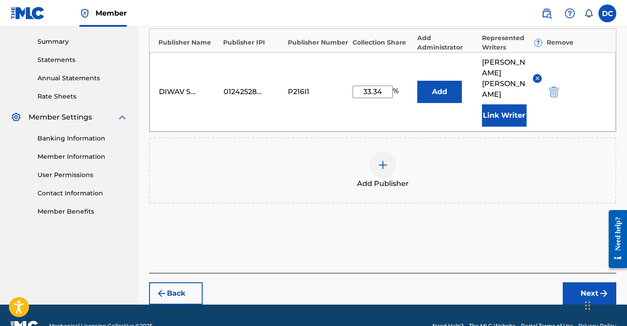
click at [586, 283] on button "Next" at bounding box center [590, 294] width 54 height 22
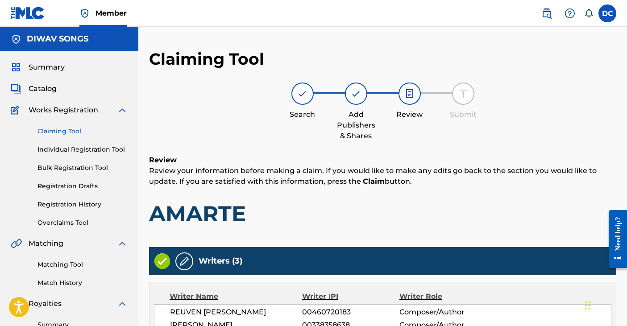
scroll to position [232, 0]
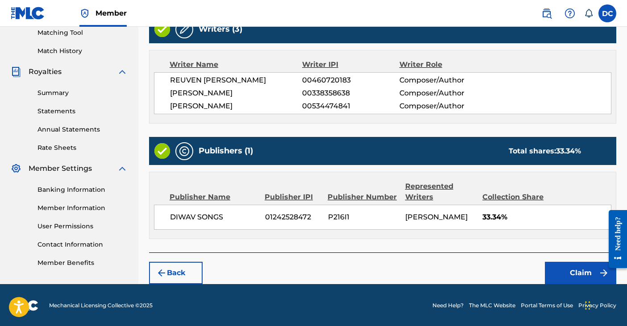
click at [578, 268] on button "Claim" at bounding box center [580, 273] width 71 height 22
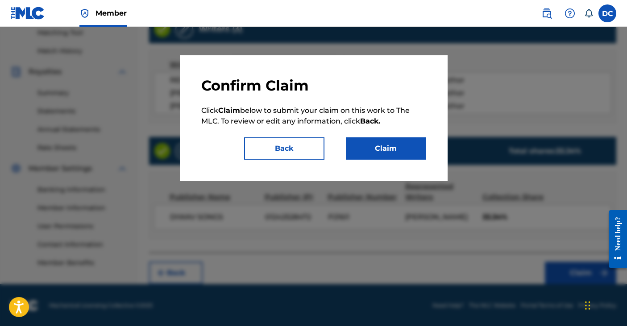
click at [413, 152] on button "Claim" at bounding box center [386, 149] width 80 height 22
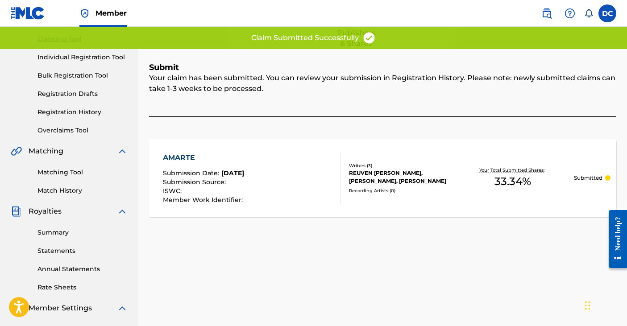
scroll to position [0, 0]
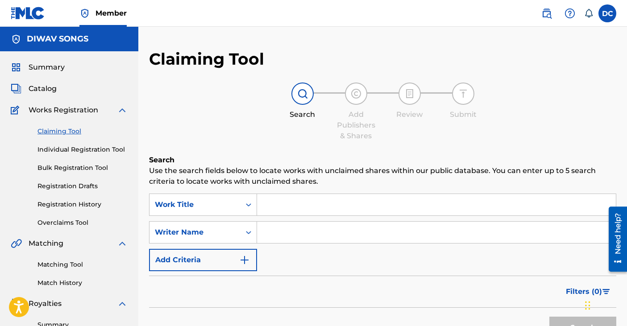
click at [242, 259] on img "Search Form" at bounding box center [244, 260] width 11 height 11
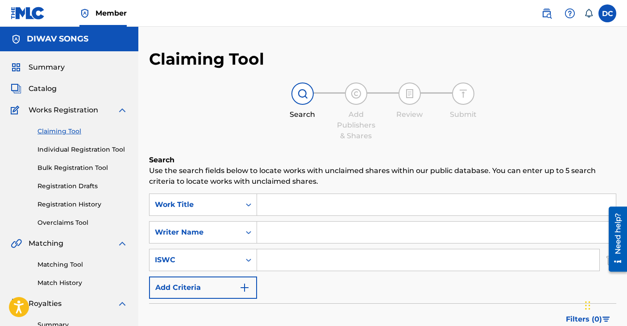
click at [304, 271] on div "Search Form" at bounding box center [428, 260] width 343 height 22
paste input "QZNJX2374691"
type input "QZNJX2374691"
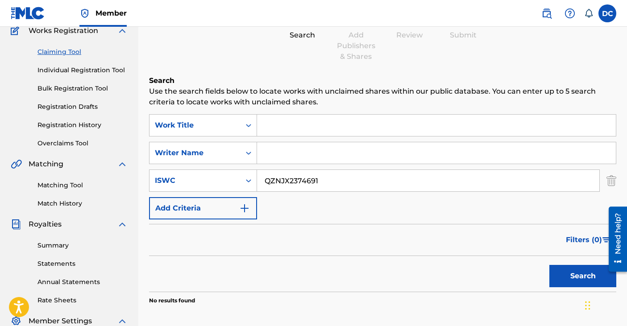
click at [327, 130] on input "Search Form" at bounding box center [436, 125] width 359 height 21
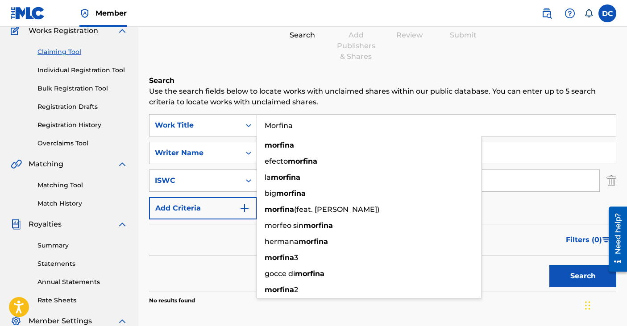
type input "Morfina"
click at [550, 265] on button "Search" at bounding box center [583, 276] width 67 height 22
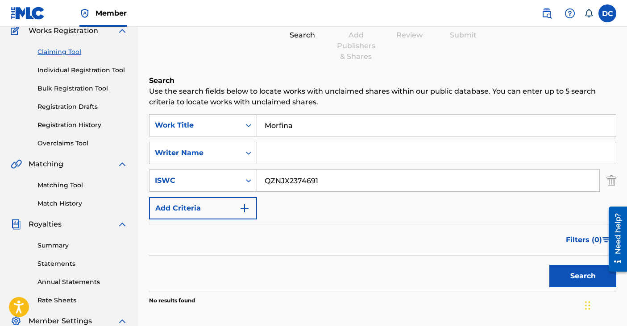
scroll to position [171, 0]
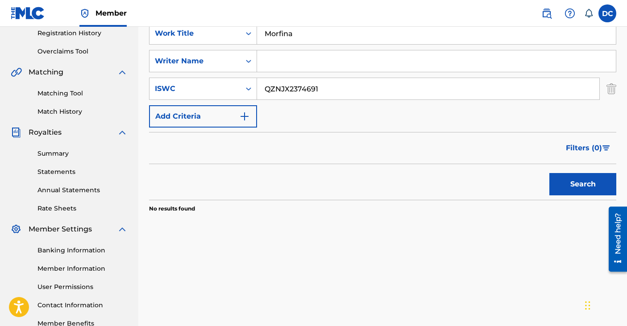
click at [588, 179] on button "Search" at bounding box center [583, 184] width 67 height 22
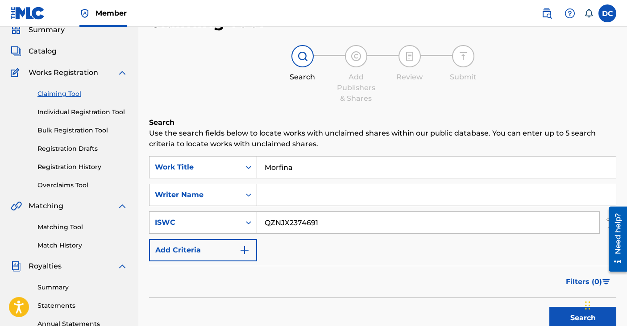
scroll to position [37, 0]
click at [292, 205] on input "Search Form" at bounding box center [436, 195] width 359 height 21
type input "[PERSON_NAME]"
click at [550, 308] on button "Search" at bounding box center [583, 319] width 67 height 22
click at [578, 319] on button "Search" at bounding box center [583, 319] width 67 height 22
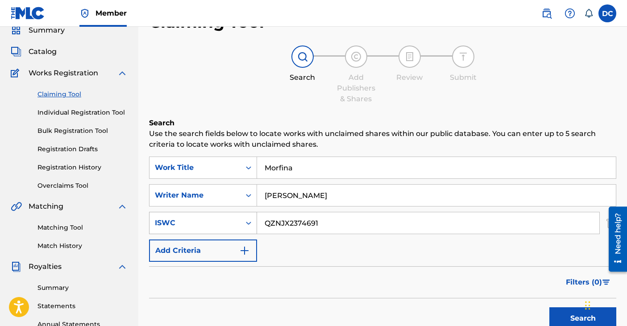
click at [248, 229] on div "Search Form" at bounding box center [249, 223] width 16 height 16
click at [316, 288] on div "Filters ( 0 )" at bounding box center [383, 283] width 468 height 32
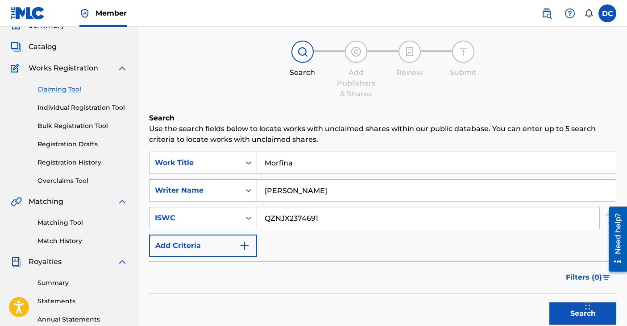
click at [227, 196] on div "Writer Name" at bounding box center [203, 191] width 108 height 22
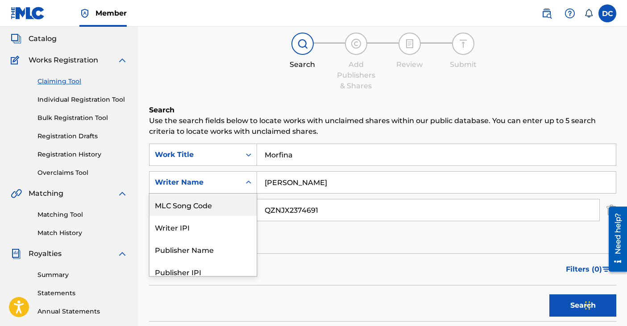
scroll to position [52, 0]
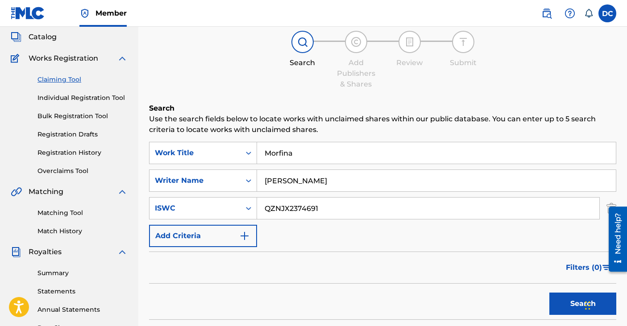
drag, startPoint x: 315, startPoint y: 157, endPoint x: 214, endPoint y: 120, distance: 107.5
click at [214, 120] on div "Search Use the search fields below to locate works with unclaimed shares within…" at bounding box center [383, 240] width 468 height 274
drag, startPoint x: 333, startPoint y: 216, endPoint x: 264, endPoint y: 138, distance: 103.1
click at [264, 138] on div "Search Use the search fields below to locate works with unclaimed shares within…" at bounding box center [383, 240] width 468 height 274
click at [573, 300] on button "Search" at bounding box center [583, 304] width 67 height 22
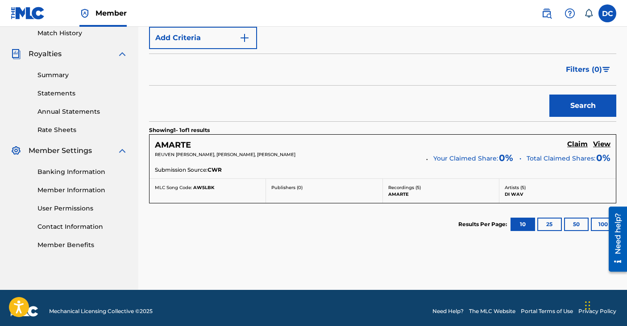
scroll to position [256, 0]
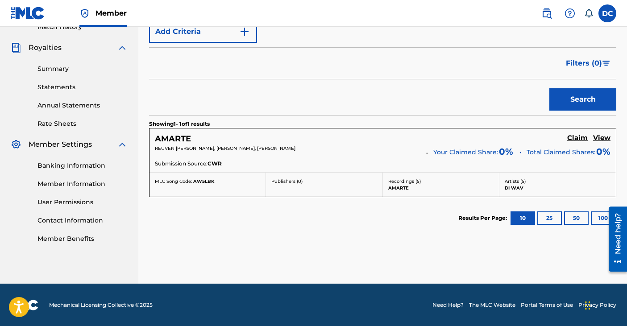
click at [580, 139] on h5 "Claim" at bounding box center [578, 138] width 21 height 8
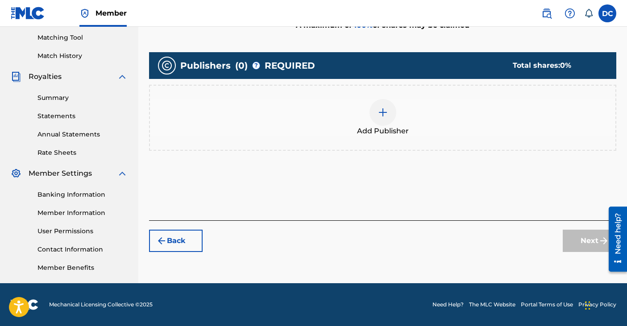
scroll to position [140, 0]
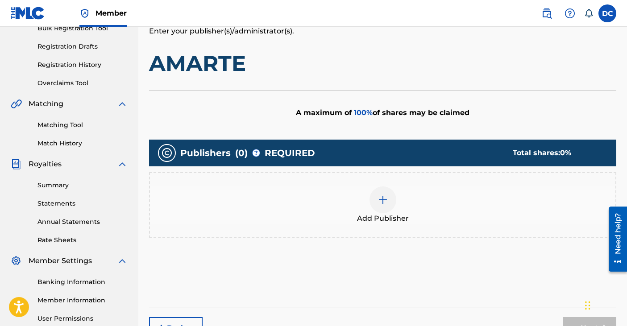
click at [378, 201] on img at bounding box center [383, 200] width 11 height 11
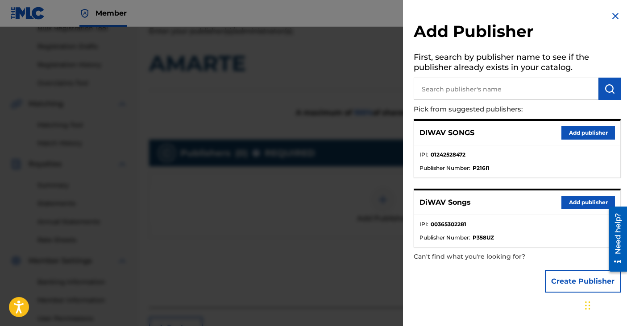
click at [575, 135] on button "Add publisher" at bounding box center [589, 132] width 54 height 13
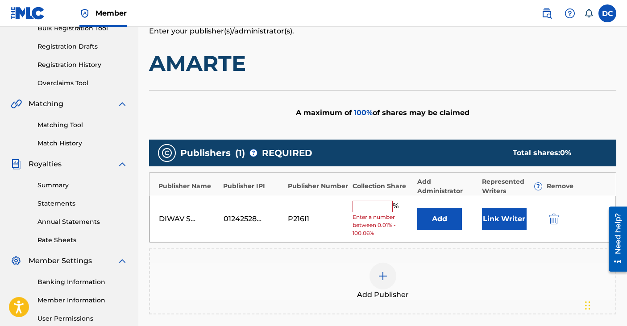
click at [347, 204] on div "DIWAV SONGS 01242528472 P216I1 % Enter a number between 0.01% - 100.06% Add Lin…" at bounding box center [383, 219] width 467 height 47
click at [368, 208] on input "text" at bounding box center [373, 207] width 40 height 12
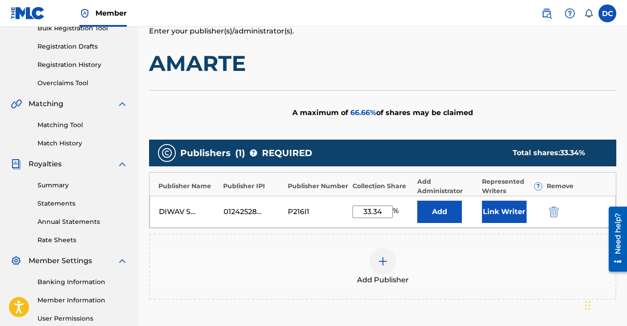
type input "33.34"
click at [509, 208] on button "Link Writer" at bounding box center [504, 212] width 45 height 22
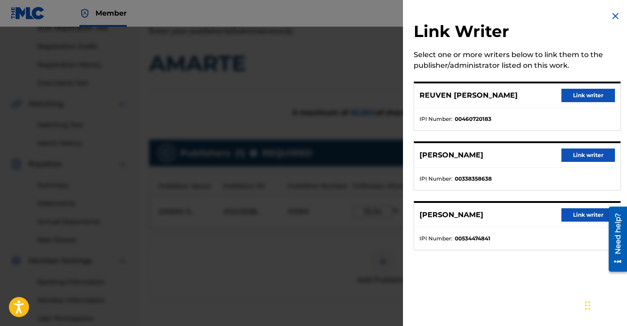
click at [583, 215] on button "Link writer" at bounding box center [589, 215] width 54 height 13
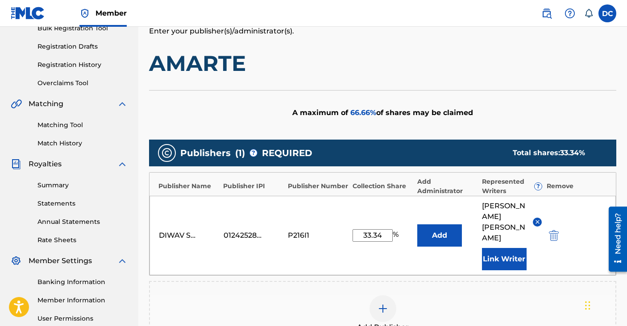
click at [501, 248] on button "Link Writer" at bounding box center [504, 259] width 45 height 22
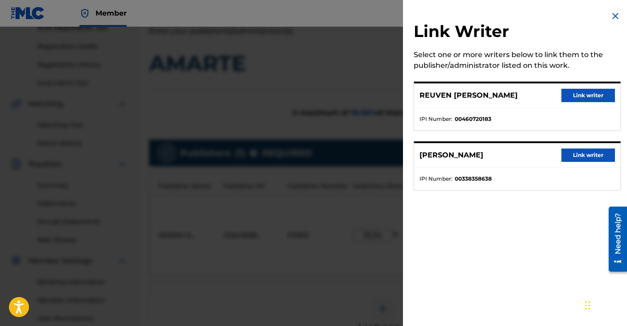
click at [581, 155] on button "Link writer" at bounding box center [589, 155] width 54 height 13
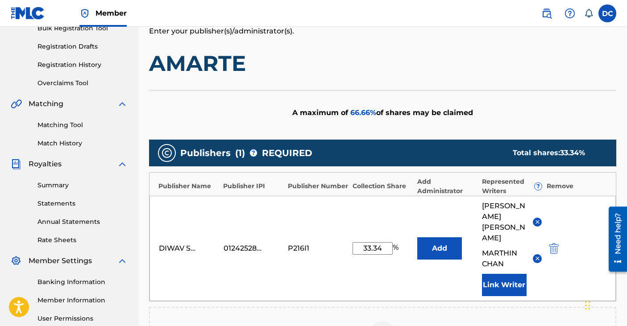
click at [538, 255] on img at bounding box center [538, 258] width 7 height 7
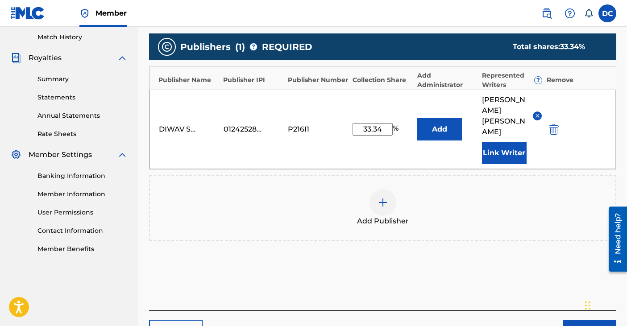
scroll to position [284, 0]
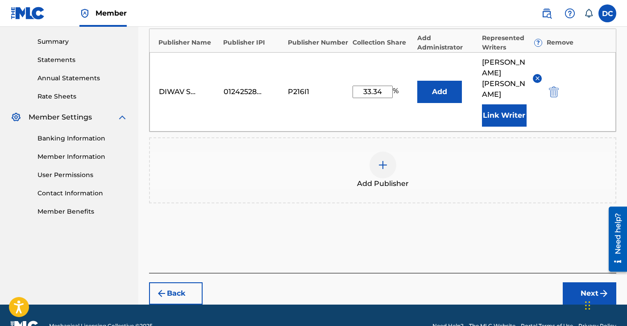
click at [587, 283] on button "Next" at bounding box center [590, 294] width 54 height 22
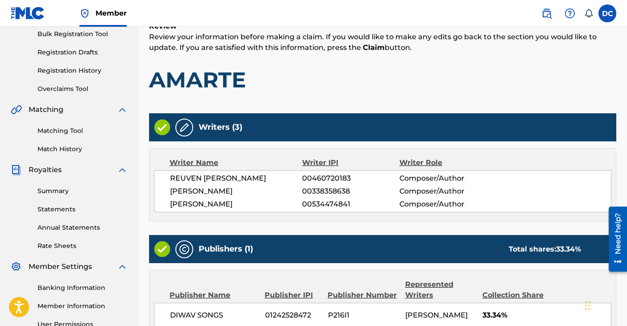
scroll to position [232, 0]
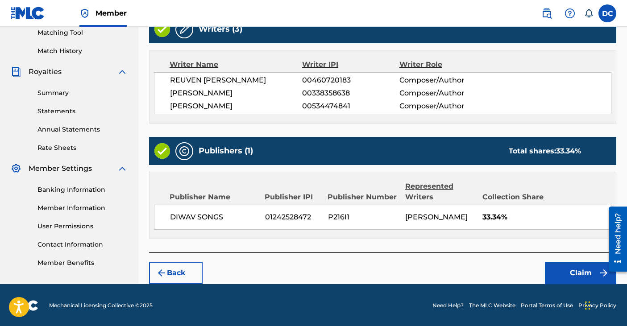
click at [570, 273] on button "Claim" at bounding box center [580, 273] width 71 height 22
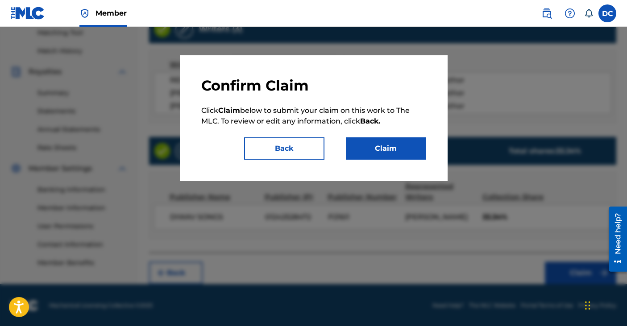
click at [394, 142] on button "Claim" at bounding box center [386, 149] width 80 height 22
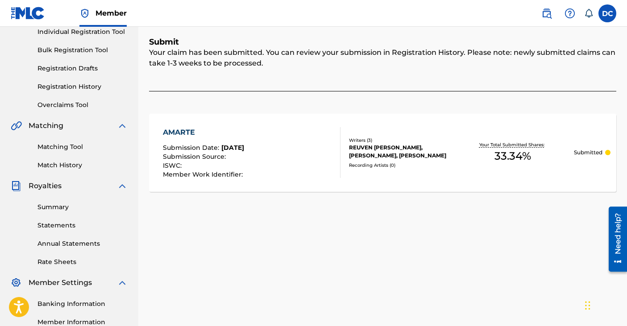
scroll to position [75, 0]
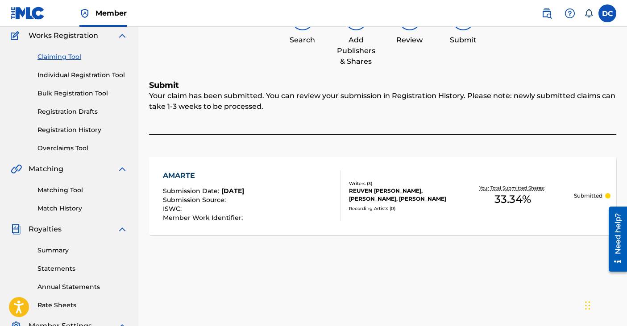
click at [68, 147] on link "Overclaims Tool" at bounding box center [83, 148] width 90 height 9
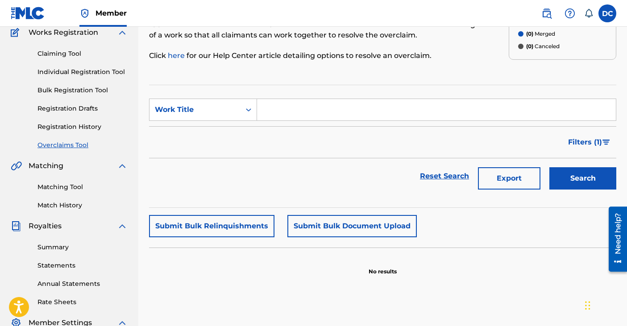
scroll to position [21, 0]
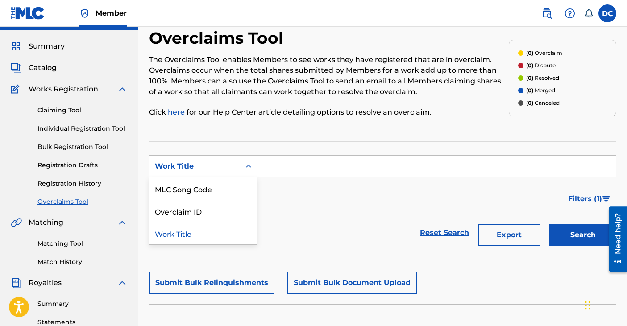
click at [210, 171] on div "Work Title" at bounding box center [195, 166] width 80 height 11
click at [72, 107] on link "Claiming Tool" at bounding box center [83, 110] width 90 height 9
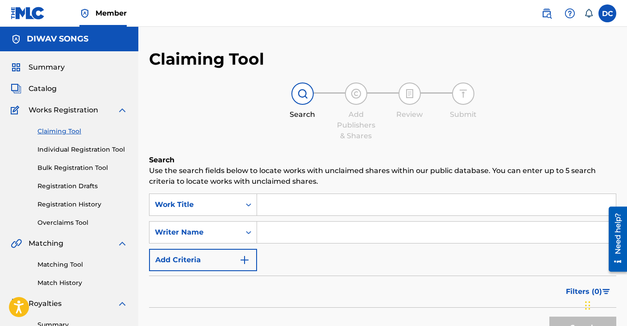
click at [65, 148] on link "Individual Registration Tool" at bounding box center [83, 149] width 90 height 9
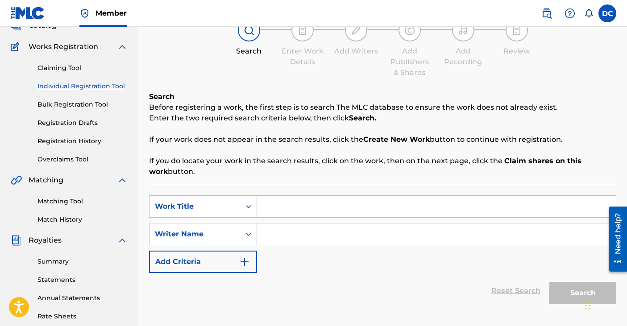
scroll to position [99, 0]
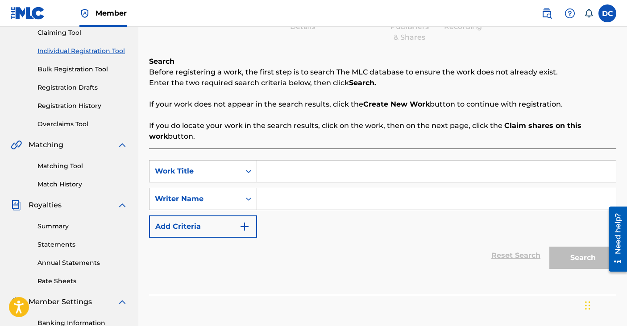
click at [297, 172] on input "Search Form" at bounding box center [436, 171] width 359 height 21
type input "Morfina"
click at [340, 143] on div "Search Before registering a work, the first step is to search The MLC database …" at bounding box center [383, 175] width 468 height 239
click at [241, 196] on div "Search Form" at bounding box center [249, 199] width 16 height 16
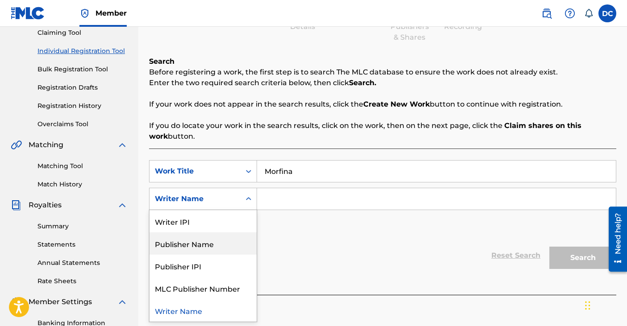
click at [219, 246] on div "Publisher Name" at bounding box center [203, 244] width 107 height 22
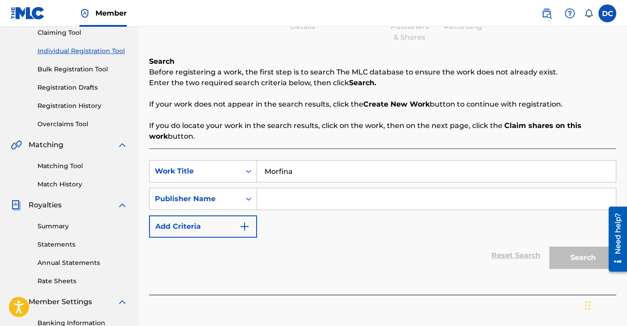
click at [261, 207] on input "Search Form" at bounding box center [436, 198] width 359 height 21
click at [233, 221] on button "Add Criteria" at bounding box center [203, 227] width 108 height 22
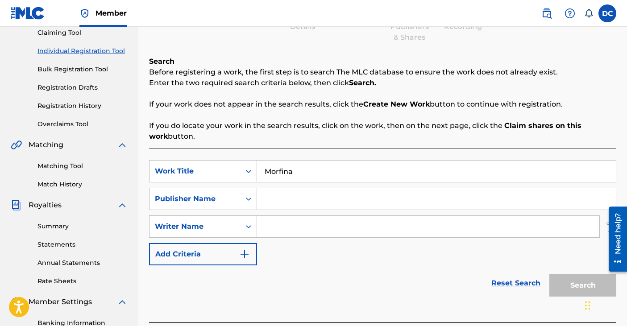
click at [271, 225] on input "Search Form" at bounding box center [428, 226] width 342 height 21
type input "[PERSON_NAME]"
click at [275, 200] on input "Search Form" at bounding box center [436, 198] width 359 height 21
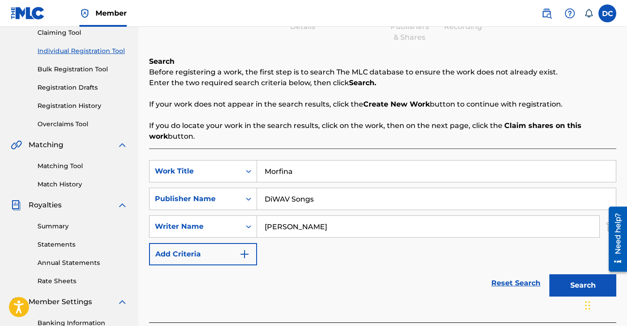
type input "DiWAV Songs"
click at [587, 281] on button "Search" at bounding box center [583, 286] width 67 height 22
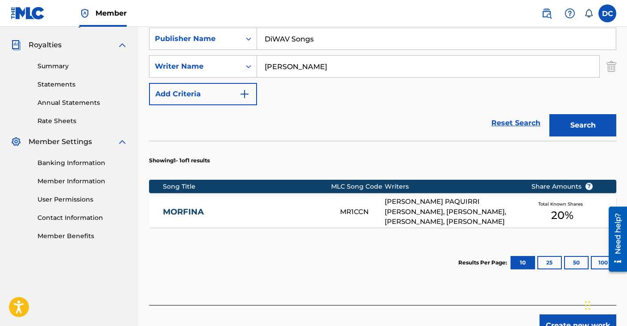
scroll to position [313, 0]
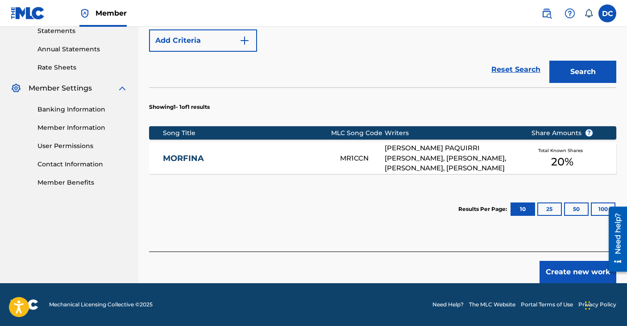
click at [585, 155] on div "Total Known Shares 20 %" at bounding box center [562, 158] width 89 height 27
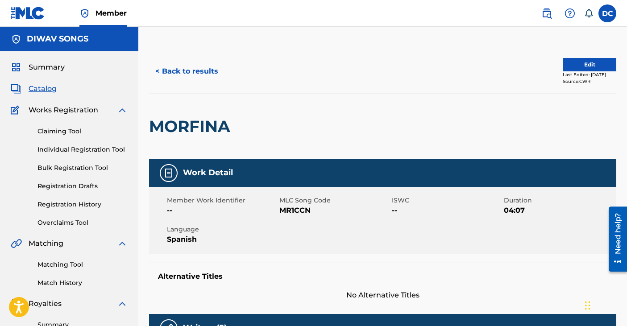
click at [582, 63] on button "Edit" at bounding box center [590, 64] width 54 height 13
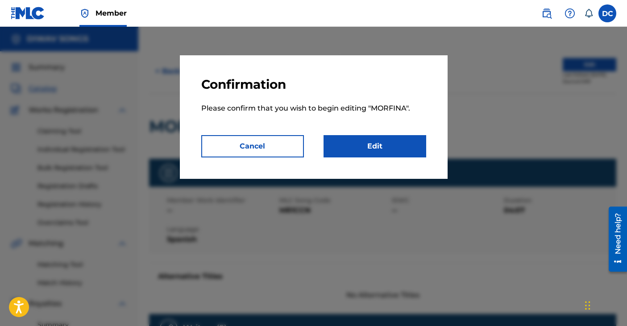
click at [404, 150] on link "Edit" at bounding box center [375, 146] width 103 height 22
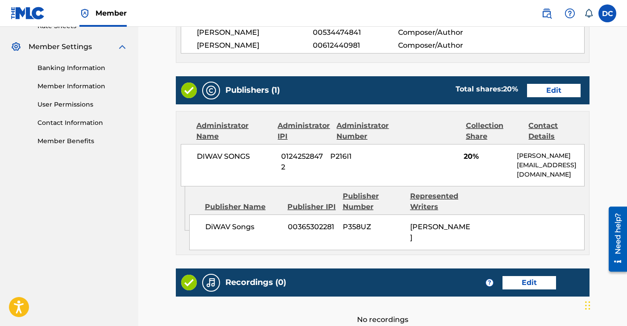
scroll to position [353, 0]
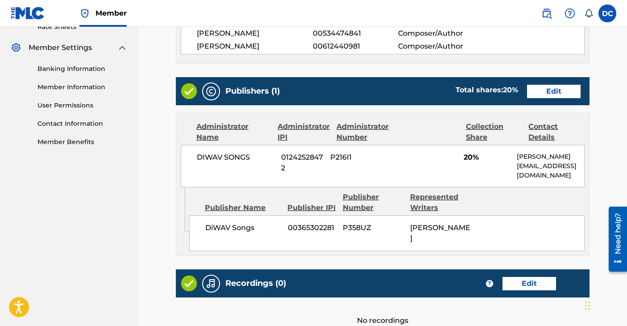
click at [524, 282] on link "Edit" at bounding box center [530, 283] width 54 height 13
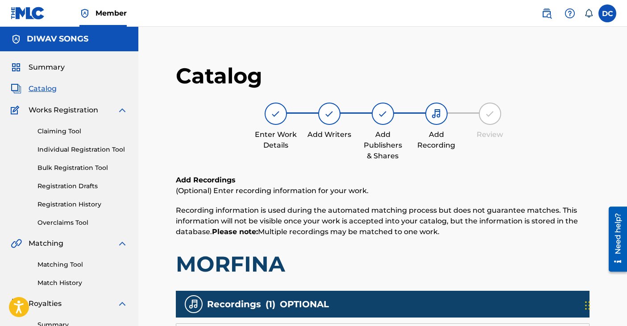
scroll to position [240, 0]
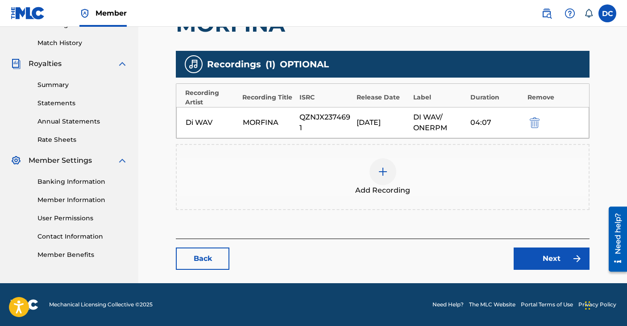
click at [68, 201] on link "Member Information" at bounding box center [83, 200] width 90 height 9
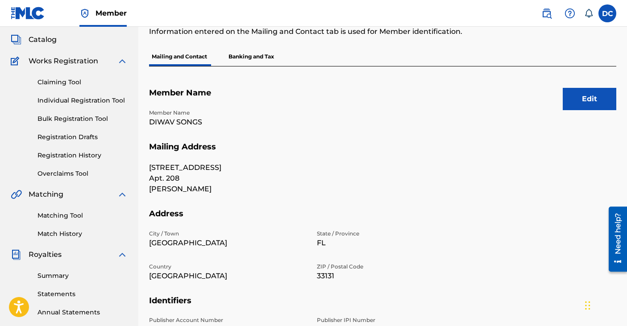
scroll to position [48, 0]
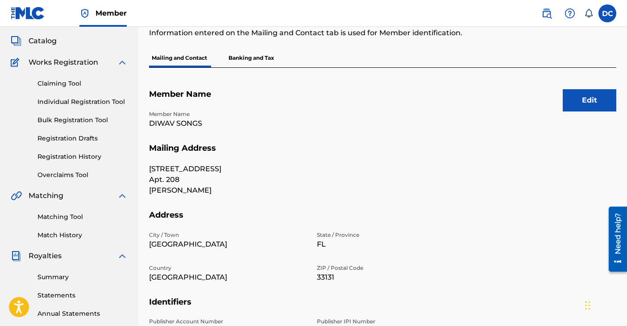
click at [596, 104] on button "Edit" at bounding box center [590, 100] width 54 height 22
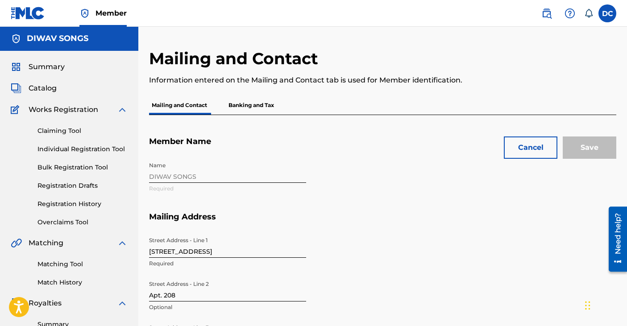
scroll to position [0, 0]
click at [260, 104] on p "Banking and Tax" at bounding box center [251, 105] width 51 height 19
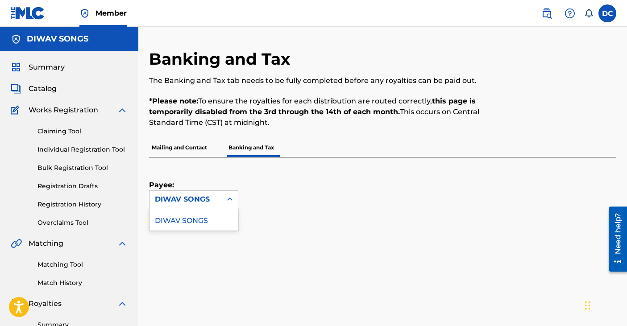
click at [223, 206] on div at bounding box center [230, 200] width 16 height 16
click at [207, 221] on div "DIWAV SONGS" at bounding box center [194, 220] width 88 height 22
click at [177, 146] on p "Mailing and Contact" at bounding box center [179, 147] width 61 height 19
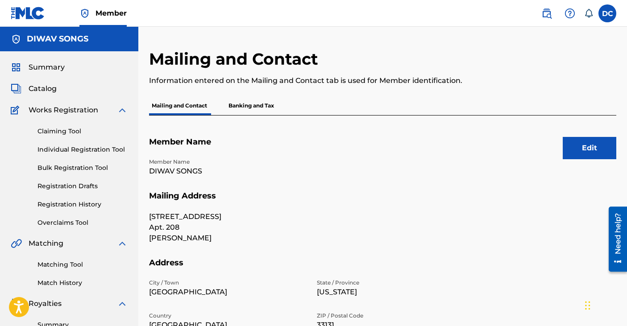
click at [614, 11] on label at bounding box center [608, 13] width 18 height 18
click at [608, 13] on input "DC [PERSON_NAME] [EMAIL_ADDRESS][DOMAIN_NAME] Notification Preferences Profile …" at bounding box center [608, 13] width 0 height 0
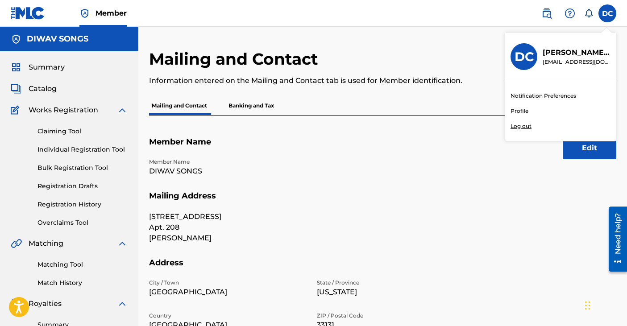
click at [522, 110] on link "Profile" at bounding box center [520, 111] width 18 height 8
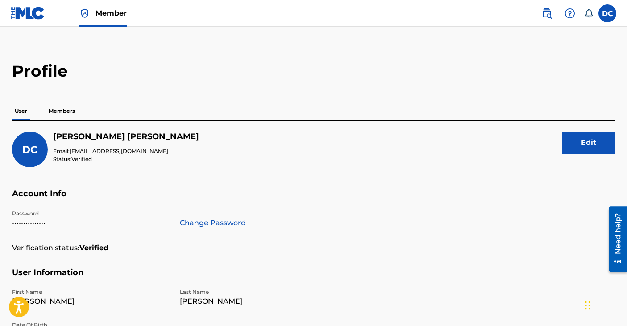
scroll to position [8, 0]
click at [63, 114] on p "Members" at bounding box center [62, 111] width 32 height 19
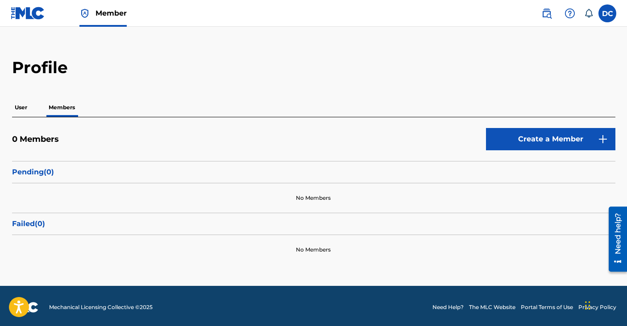
scroll to position [12, 0]
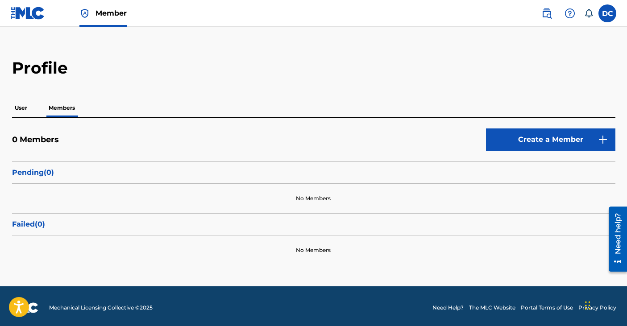
click at [24, 108] on p "User" at bounding box center [21, 108] width 18 height 19
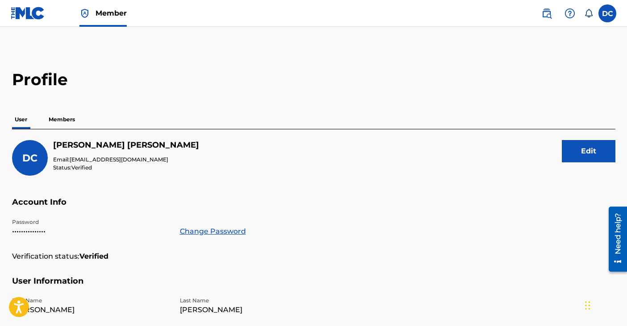
click at [583, 150] on button "Edit" at bounding box center [589, 151] width 54 height 22
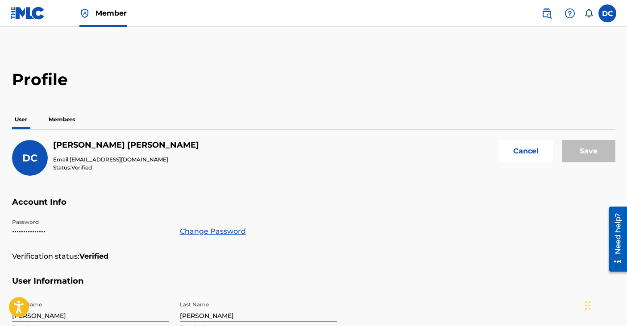
click at [609, 16] on label at bounding box center [608, 13] width 18 height 18
click at [608, 13] on input "DC [PERSON_NAME] [EMAIL_ADDRESS][DOMAIN_NAME] Notification Preferences Profile …" at bounding box center [608, 13] width 0 height 0
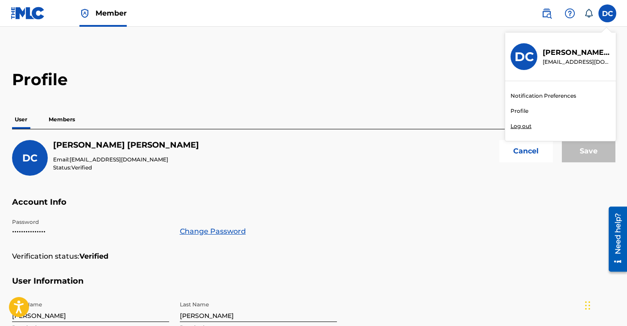
click at [571, 57] on p "[PERSON_NAME]" at bounding box center [577, 52] width 68 height 11
click at [608, 13] on input "DC [PERSON_NAME] [EMAIL_ADDRESS][DOMAIN_NAME] Notification Preferences Profile …" at bounding box center [608, 13] width 0 height 0
click at [519, 110] on link "Profile" at bounding box center [520, 111] width 18 height 8
